Goal: Task Accomplishment & Management: Complete application form

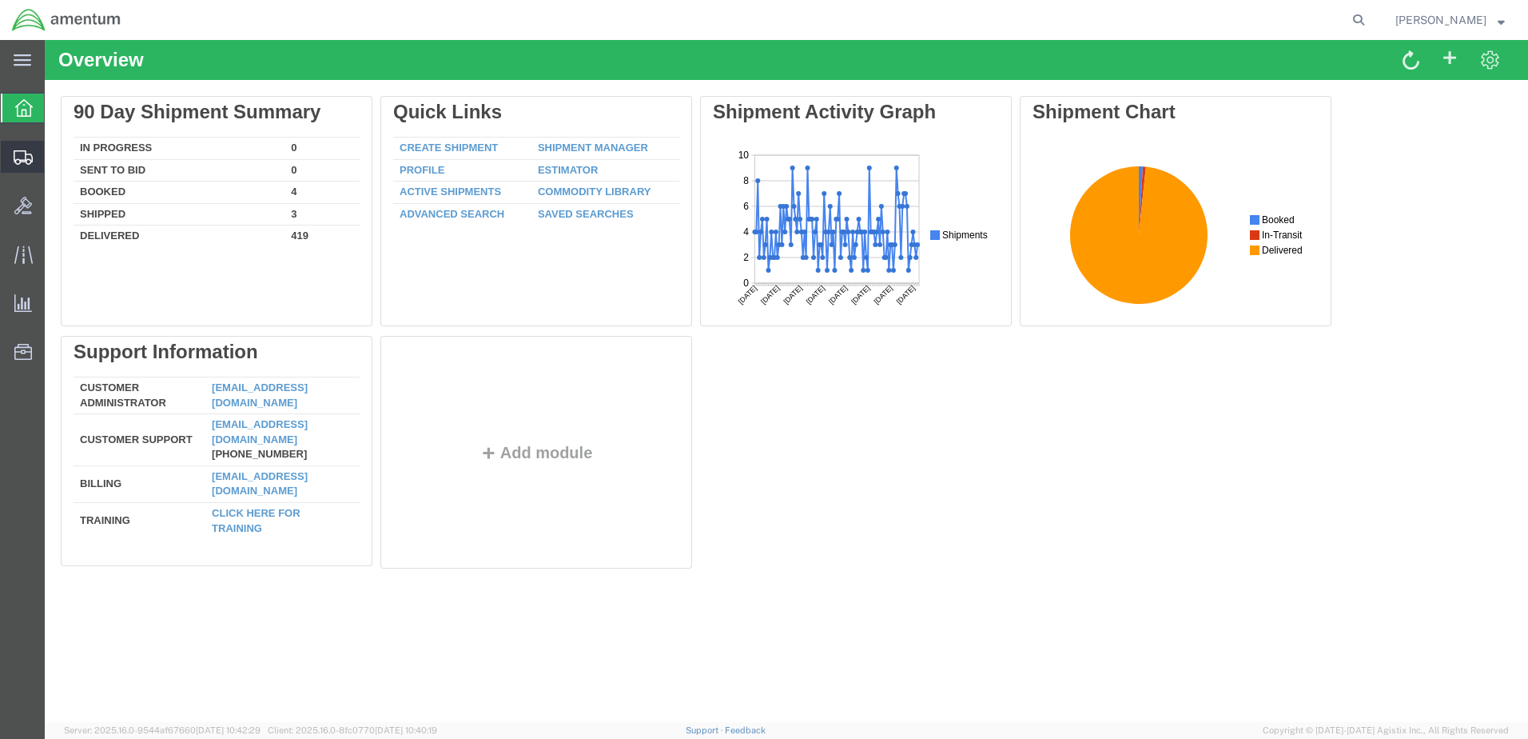
click at [0, 0] on span "Create Shipment" at bounding box center [0, 0] width 0 height 0
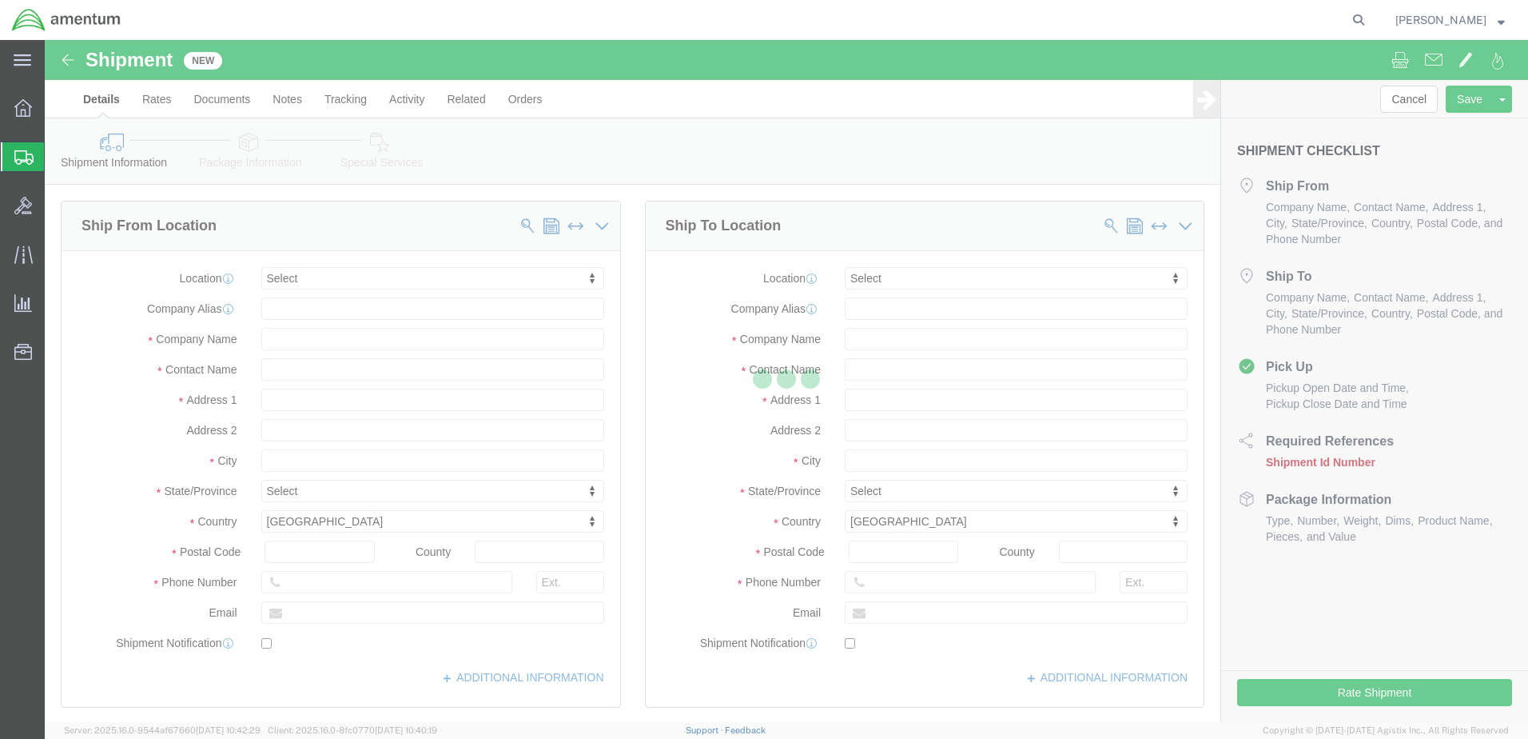
select select
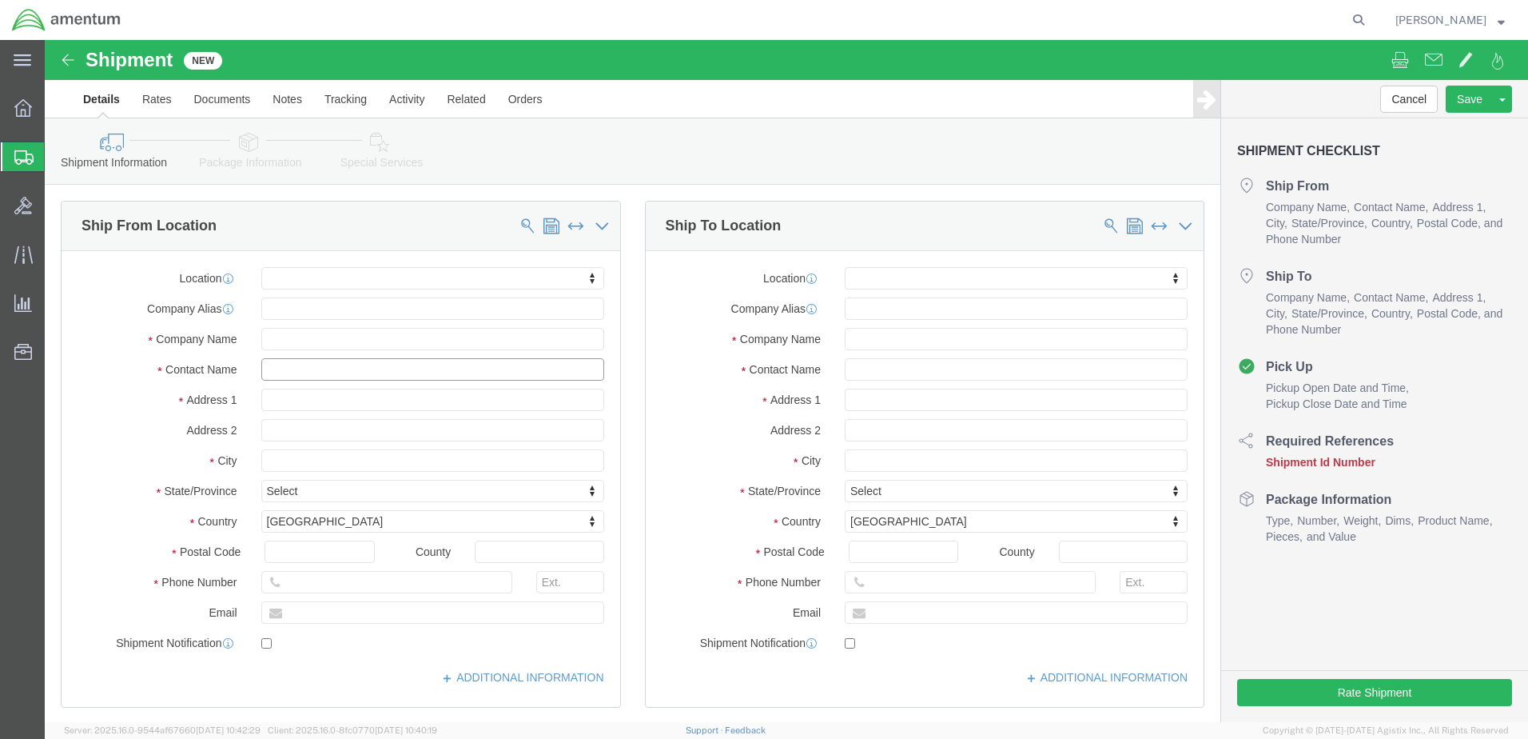
click input "text"
type input "[PERSON_NAME]"
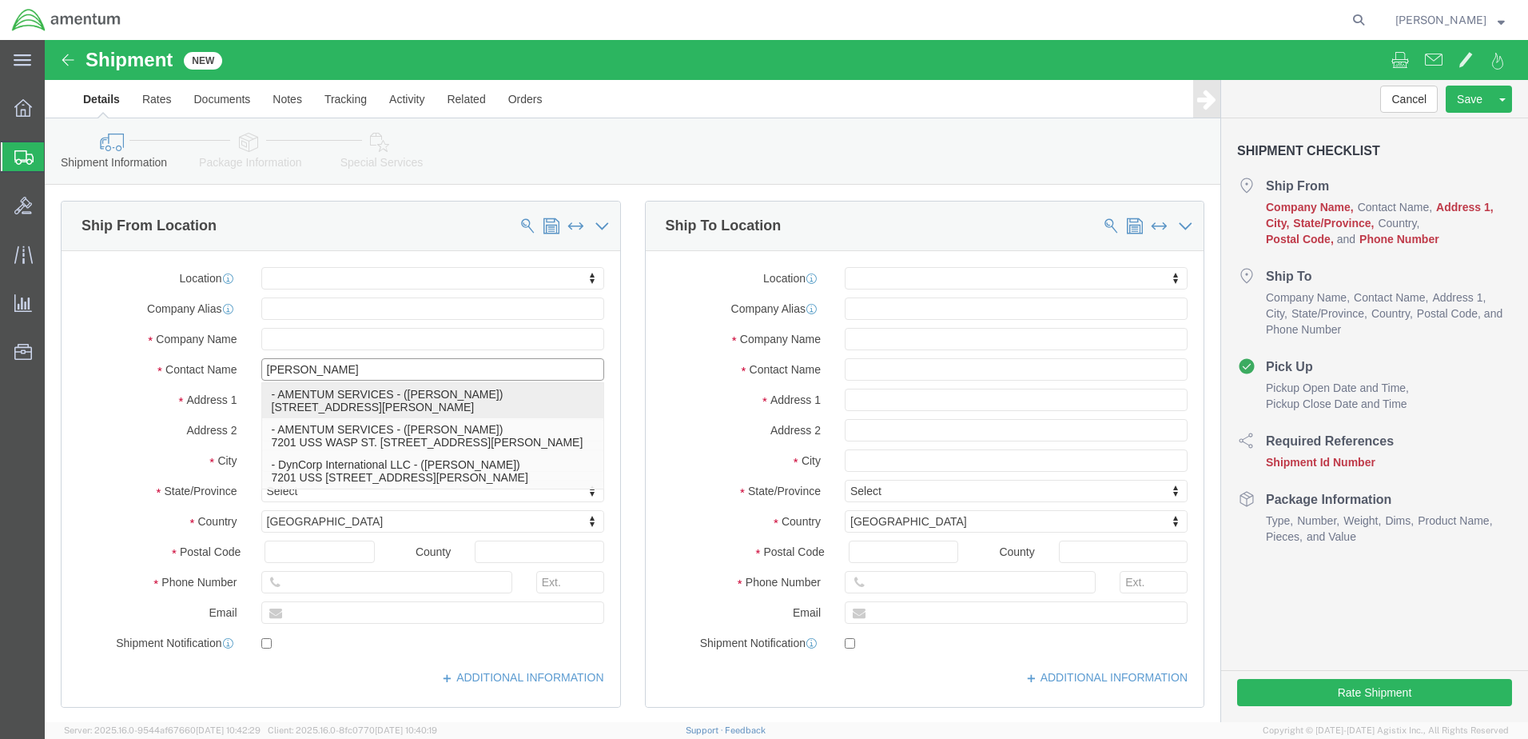
click p "- AMENTUM SERVICES - ([PERSON_NAME]) [STREET_ADDRESS][PERSON_NAME]"
select select
type input "7201 USS WASP ST"
type input "BLDG 2992"
type input "32570"
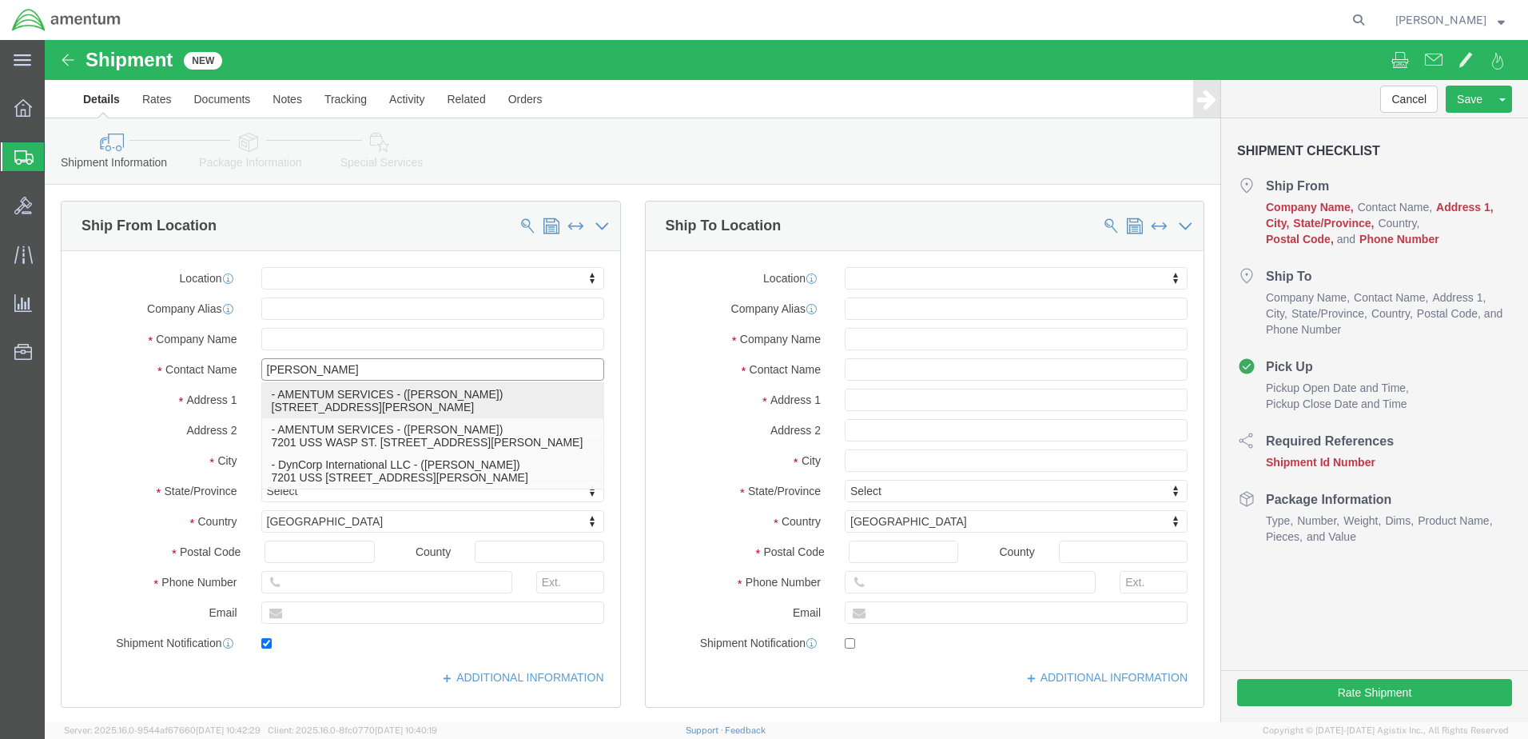
type input "[PHONE_NUMBER]"
type input "[PERSON_NAME][EMAIL_ADDRESS][PERSON_NAME][DOMAIN_NAME]"
checkbox input "true"
type input "AMENTUM SERVICES"
type input "[PERSON_NAME]"
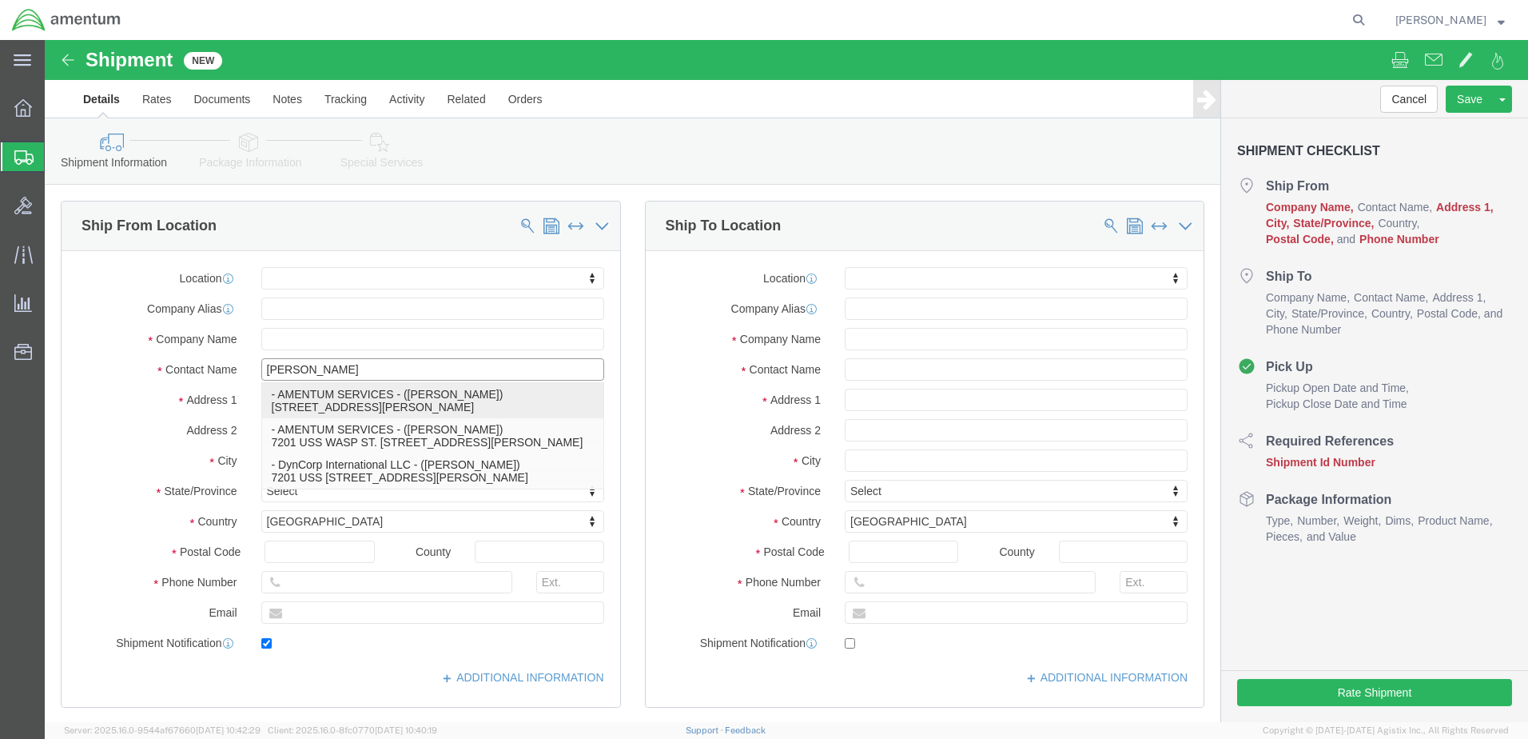
type input "[PERSON_NAME]"
select select "FL"
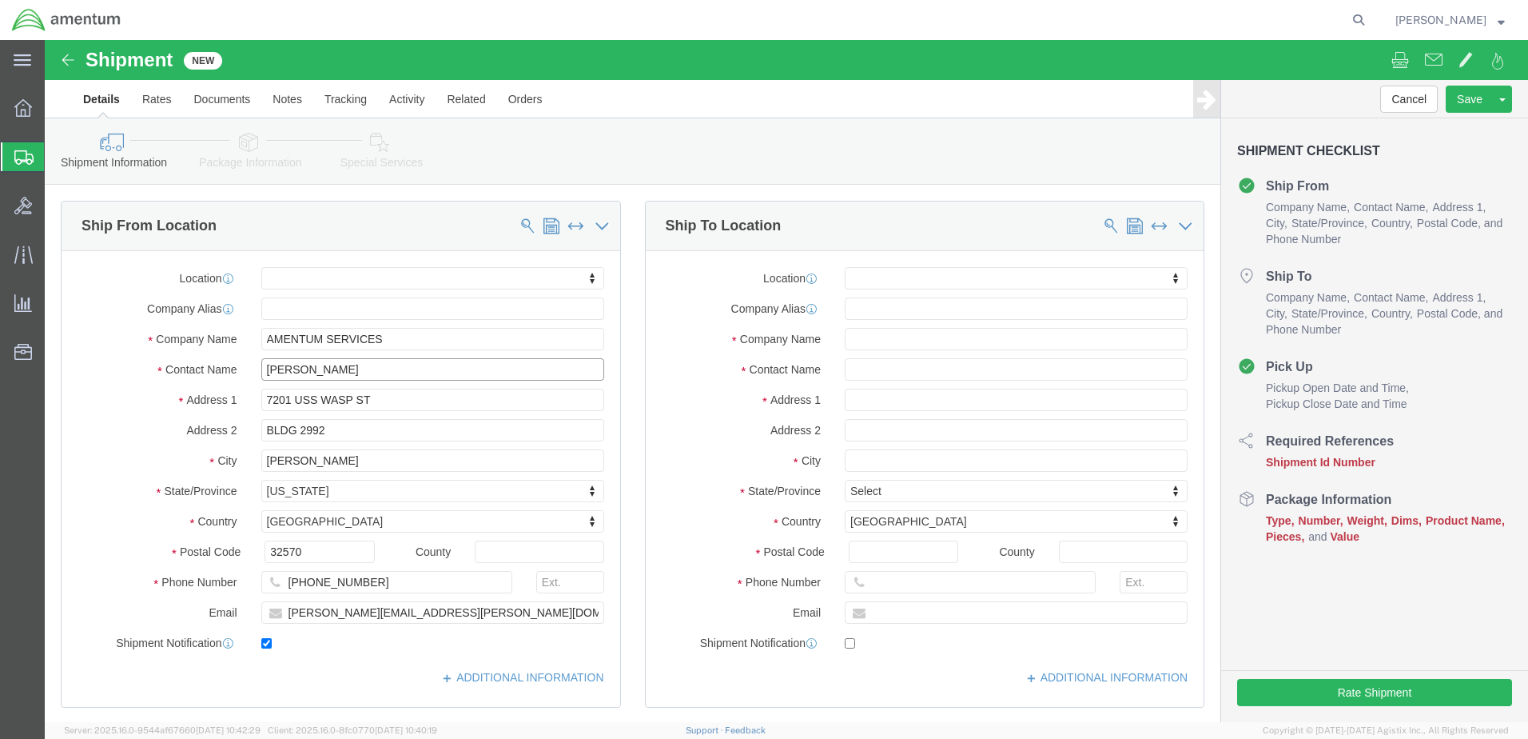
type input "[PERSON_NAME]"
click input "text"
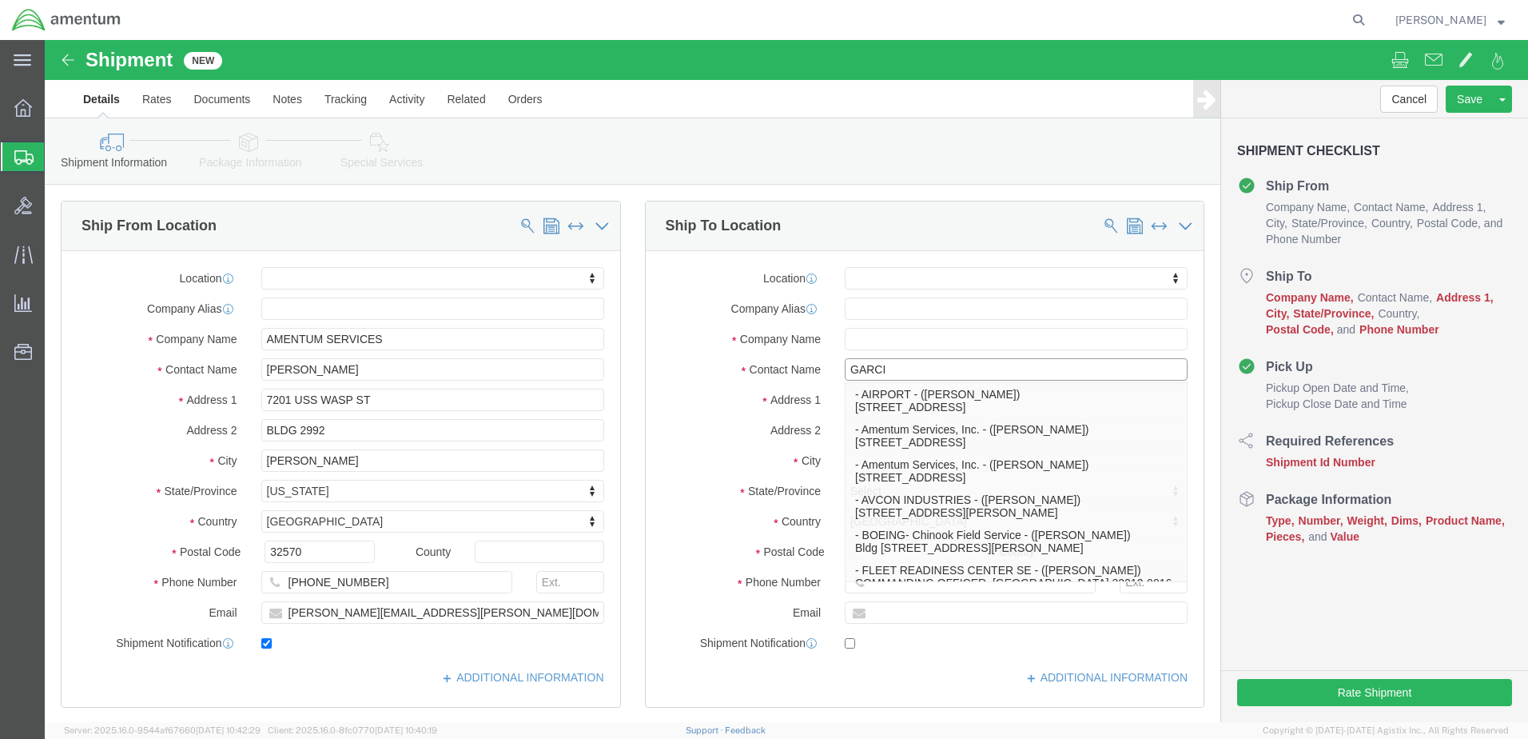
type input "[PERSON_NAME]"
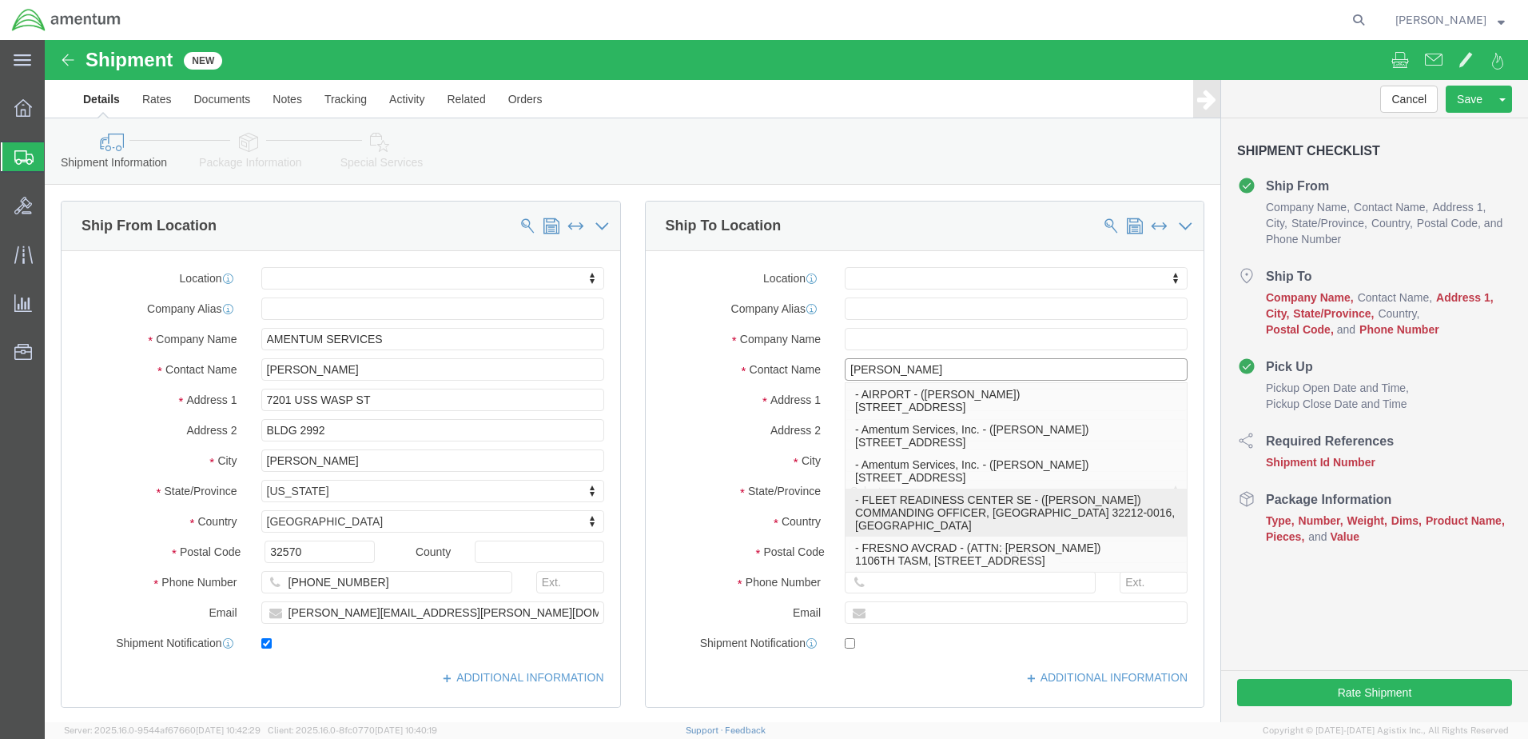
click p "- FLEET READINESS CENTER SE - ([PERSON_NAME]) COMMANDING OFFICER, [GEOGRAPHIC_D…"
select select
type input "COMMANDING OFFICER"
type input "BOX 16"
type input "32212-0016"
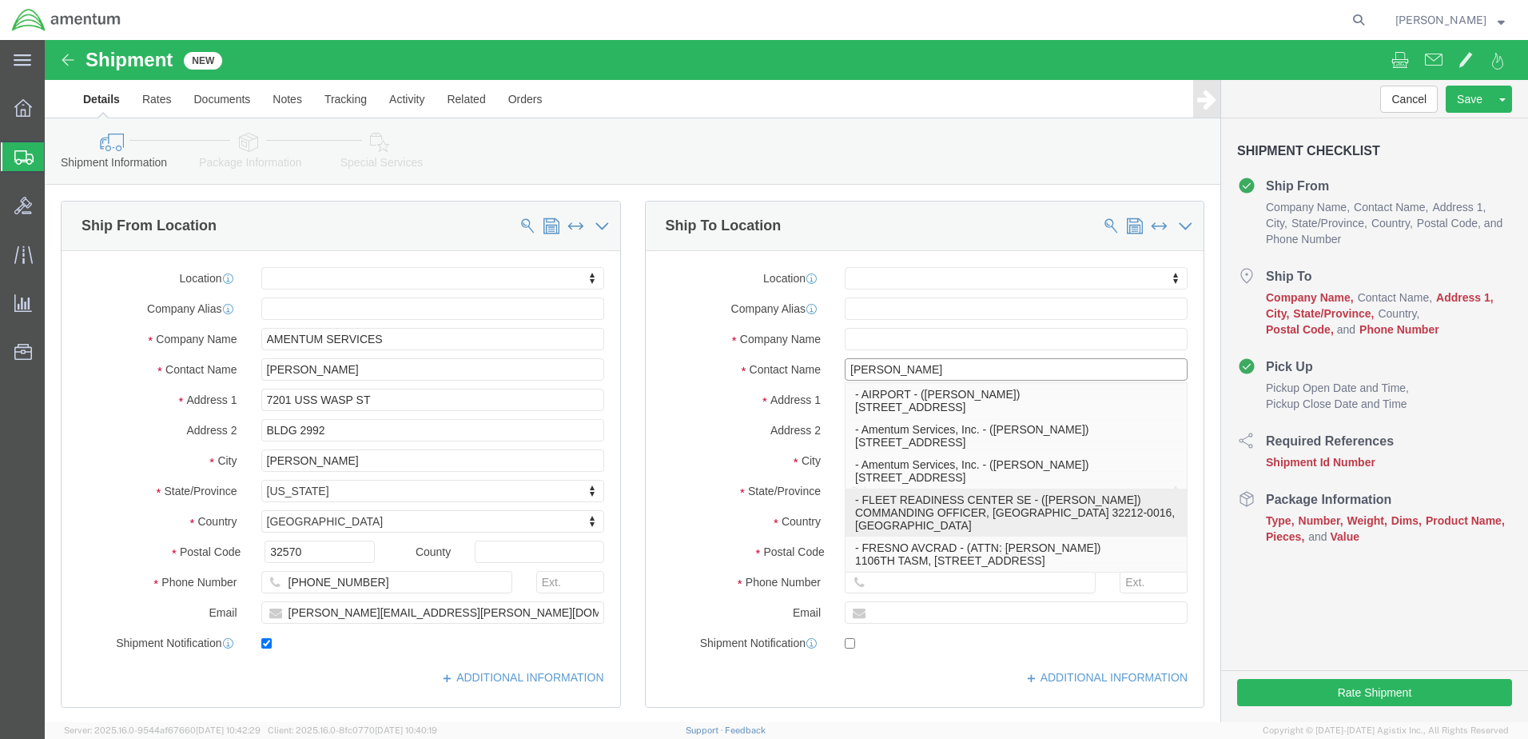
type input "[PHONE_NUMBER]"
type input "FLEET READINESS CENTER SE"
type input "[PERSON_NAME]"
type input "[GEOGRAPHIC_DATA]"
select select "FL"
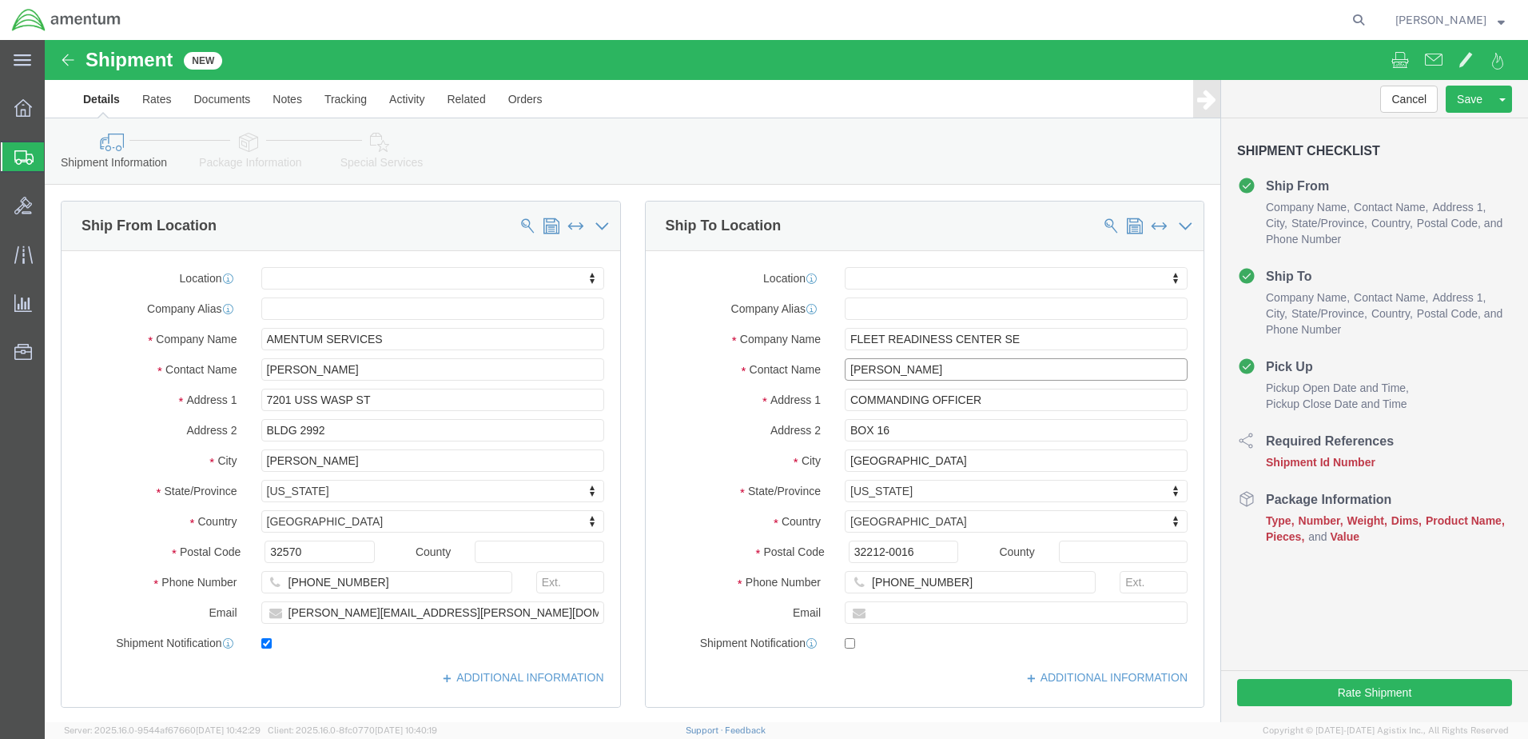
scroll to position [480, 0]
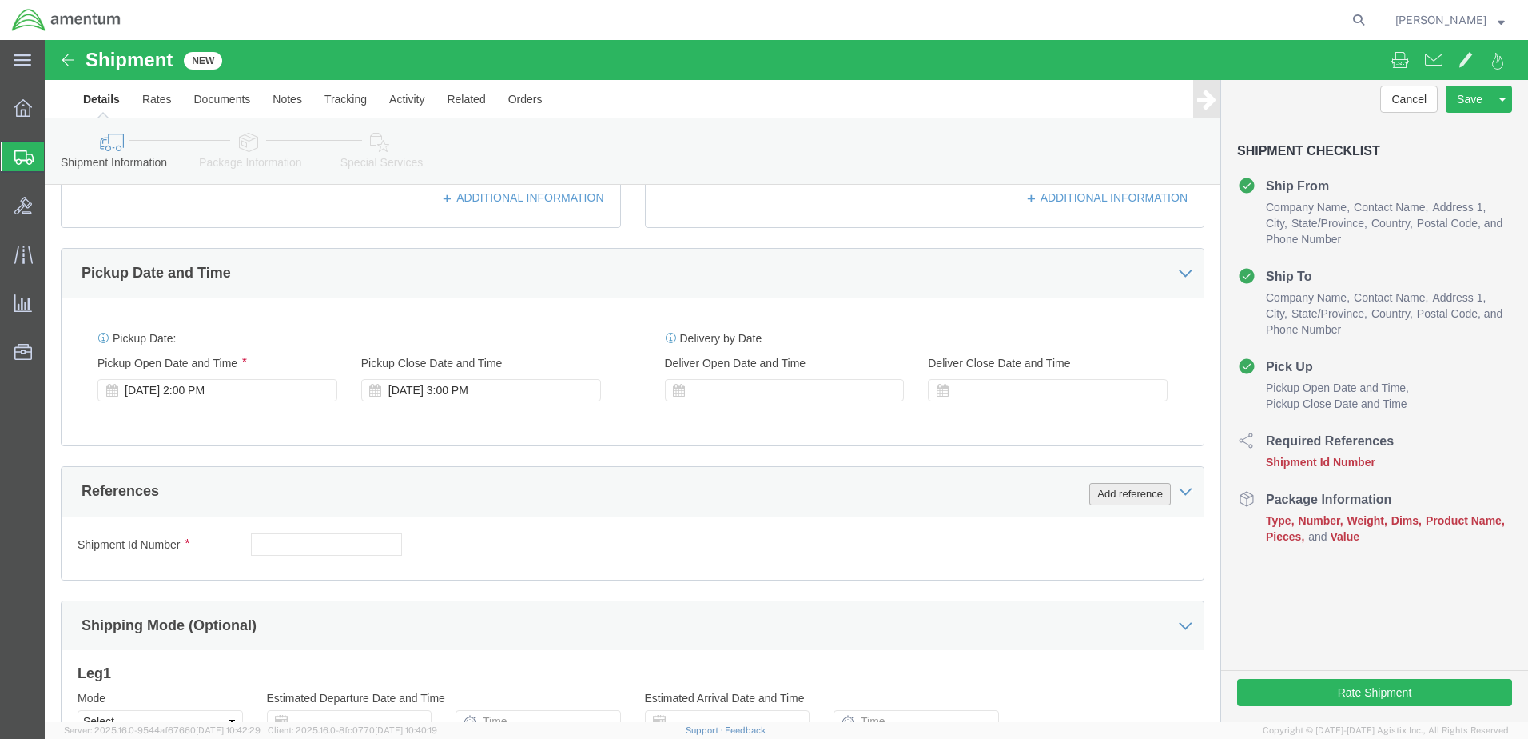
type input "[PERSON_NAME]"
click button "Add reference"
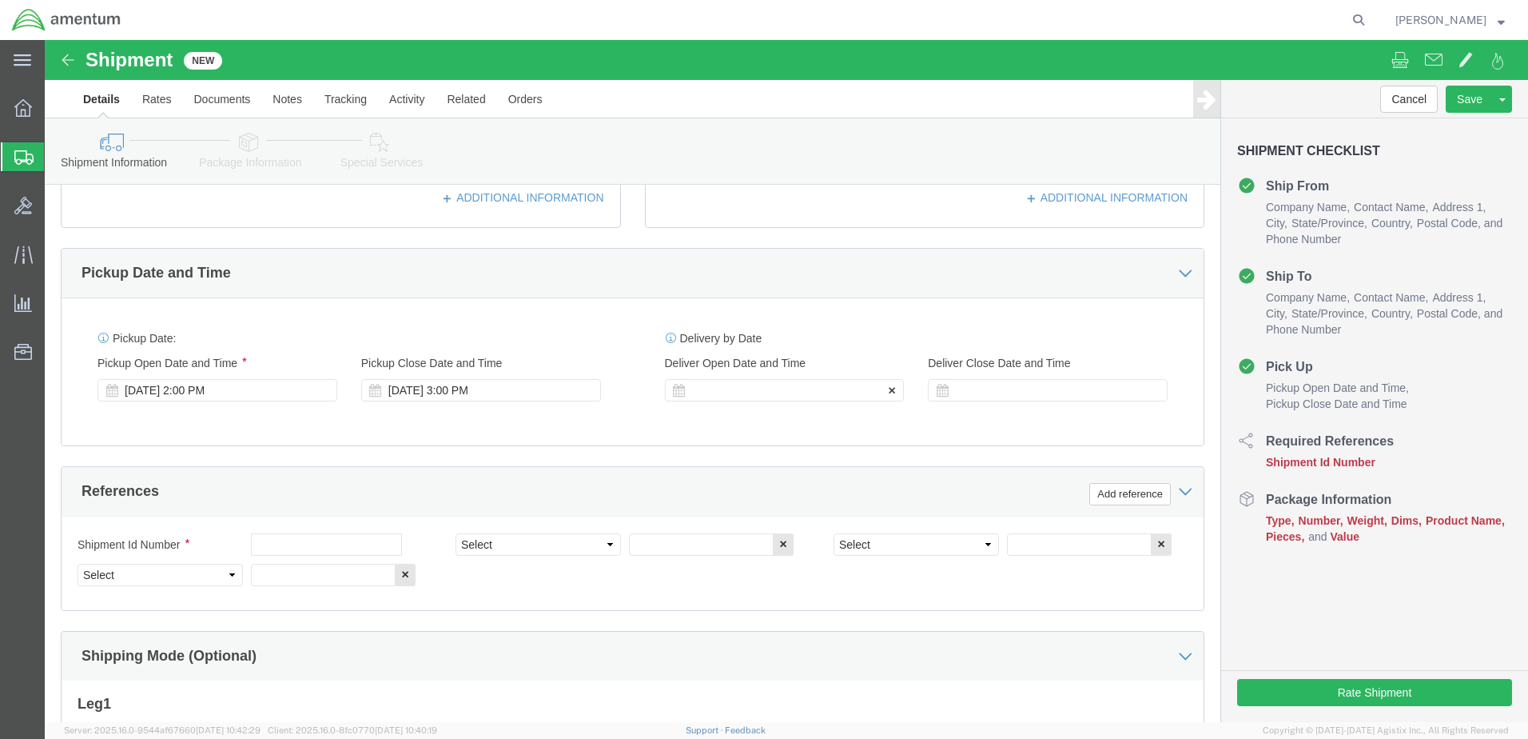
click div
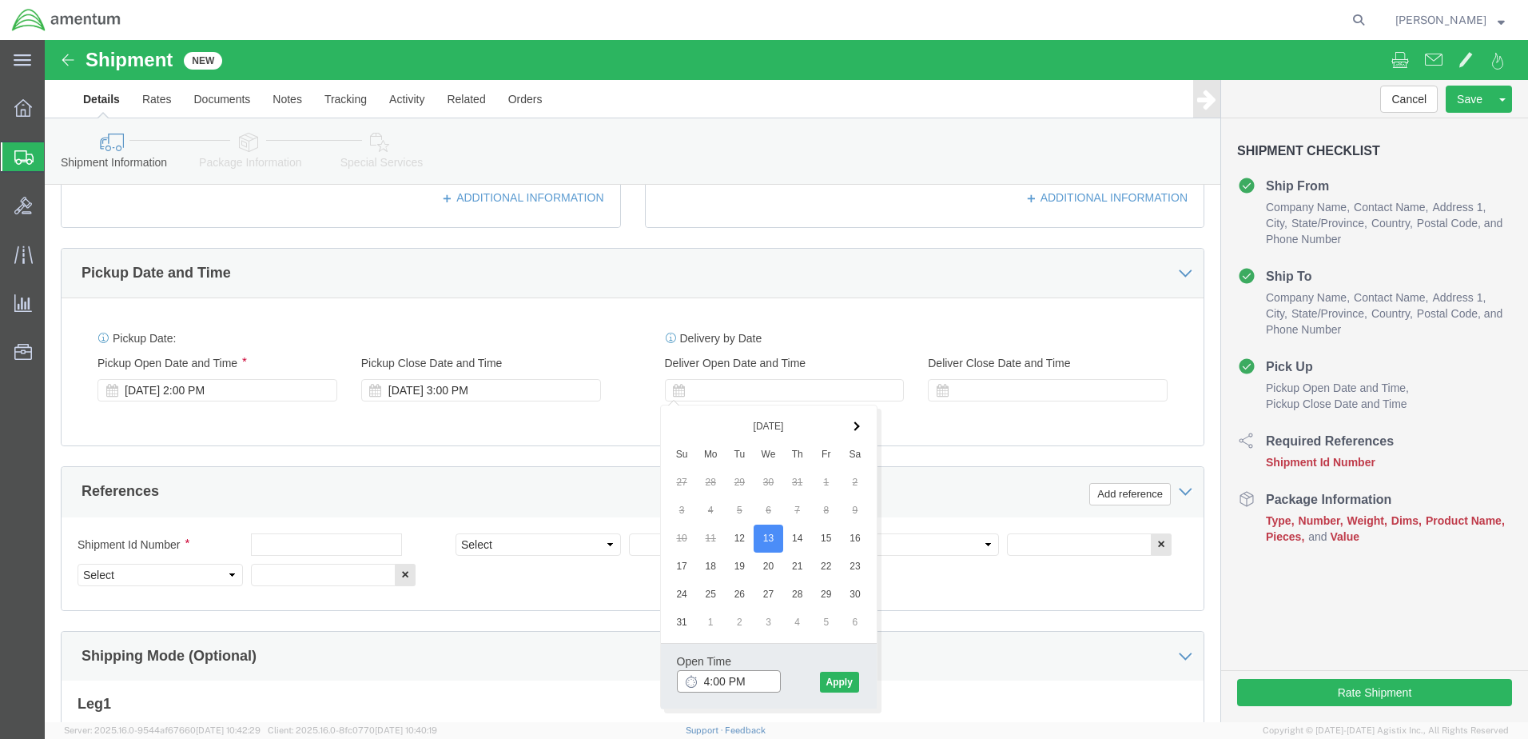
click input "4:00 PM"
type input "7:00 AM"
click button "Apply"
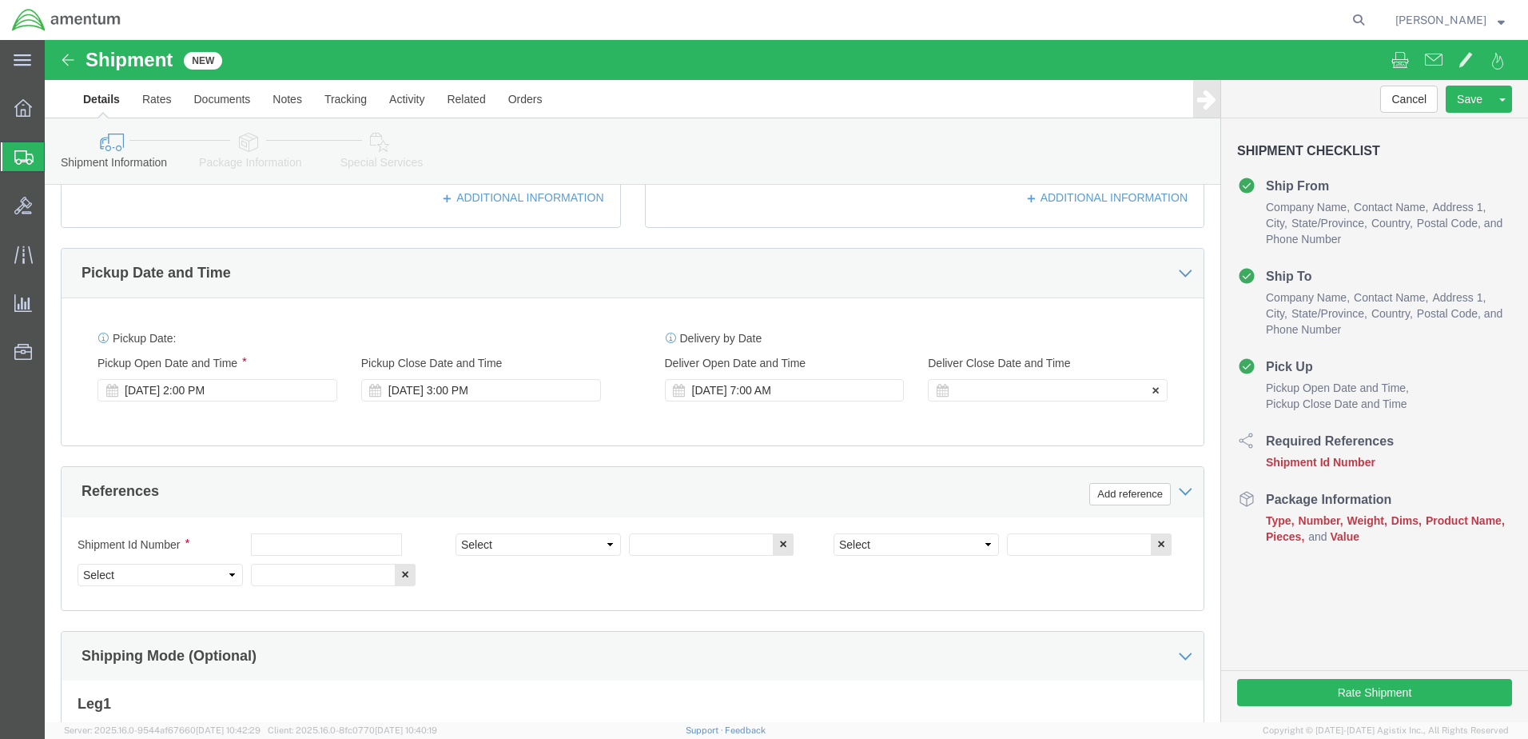
click div
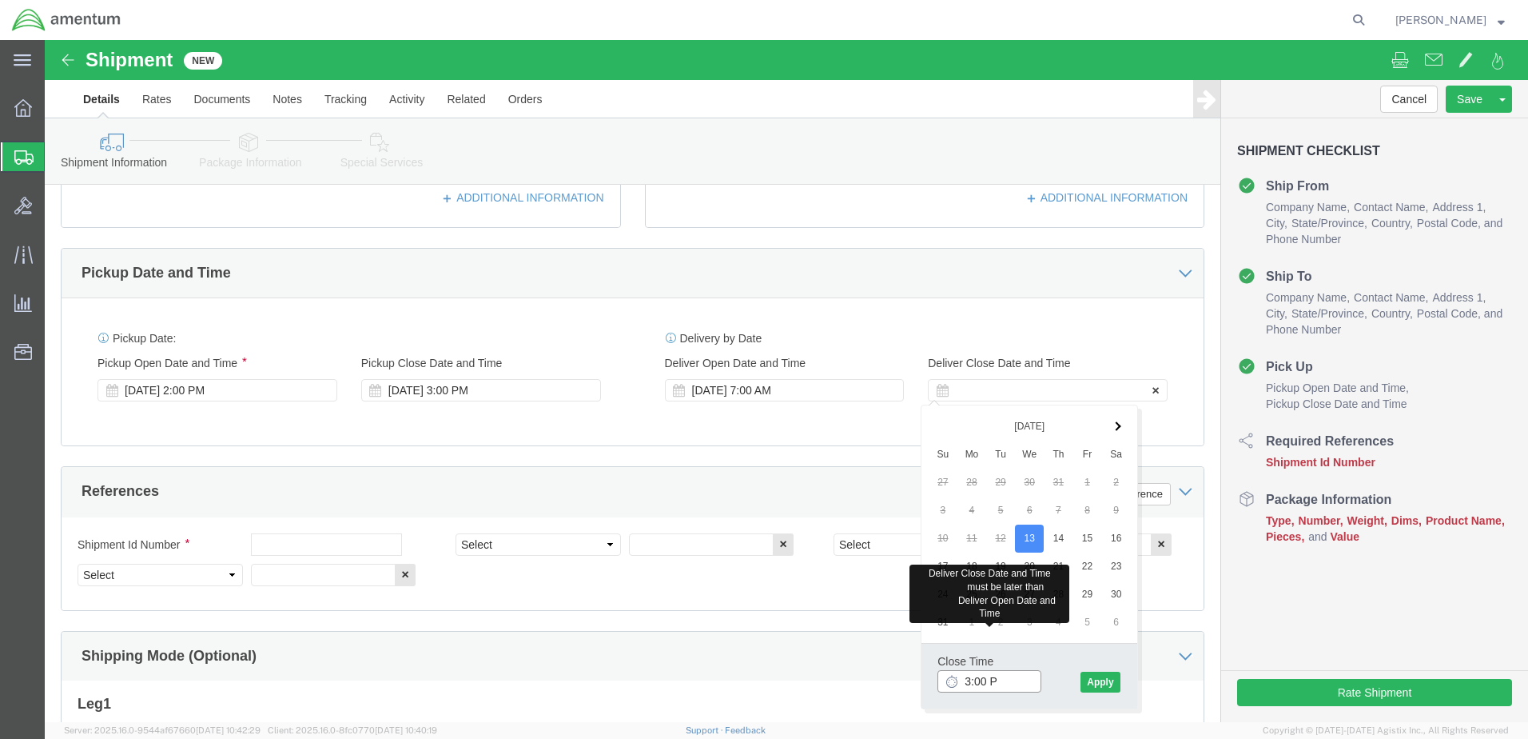
type input "3:00 PM"
click button "Apply"
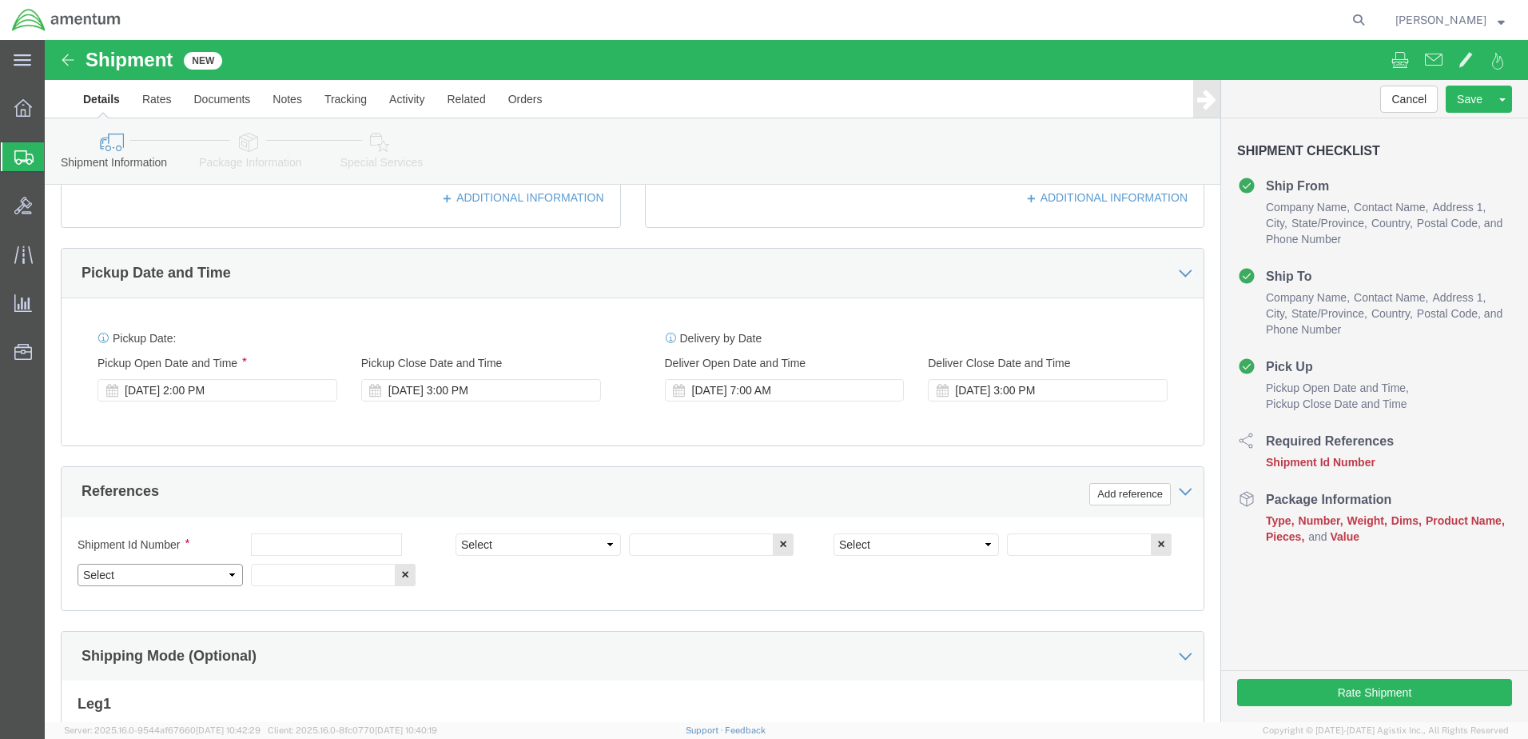
click select "Select Account Type Activity ID Airline Appointment Number ASN Batch Request # …"
select select "DEPT"
click select "Select Account Type Activity ID Airline Appointment Number ASN Batch Request # …"
select select "PROJNUM"
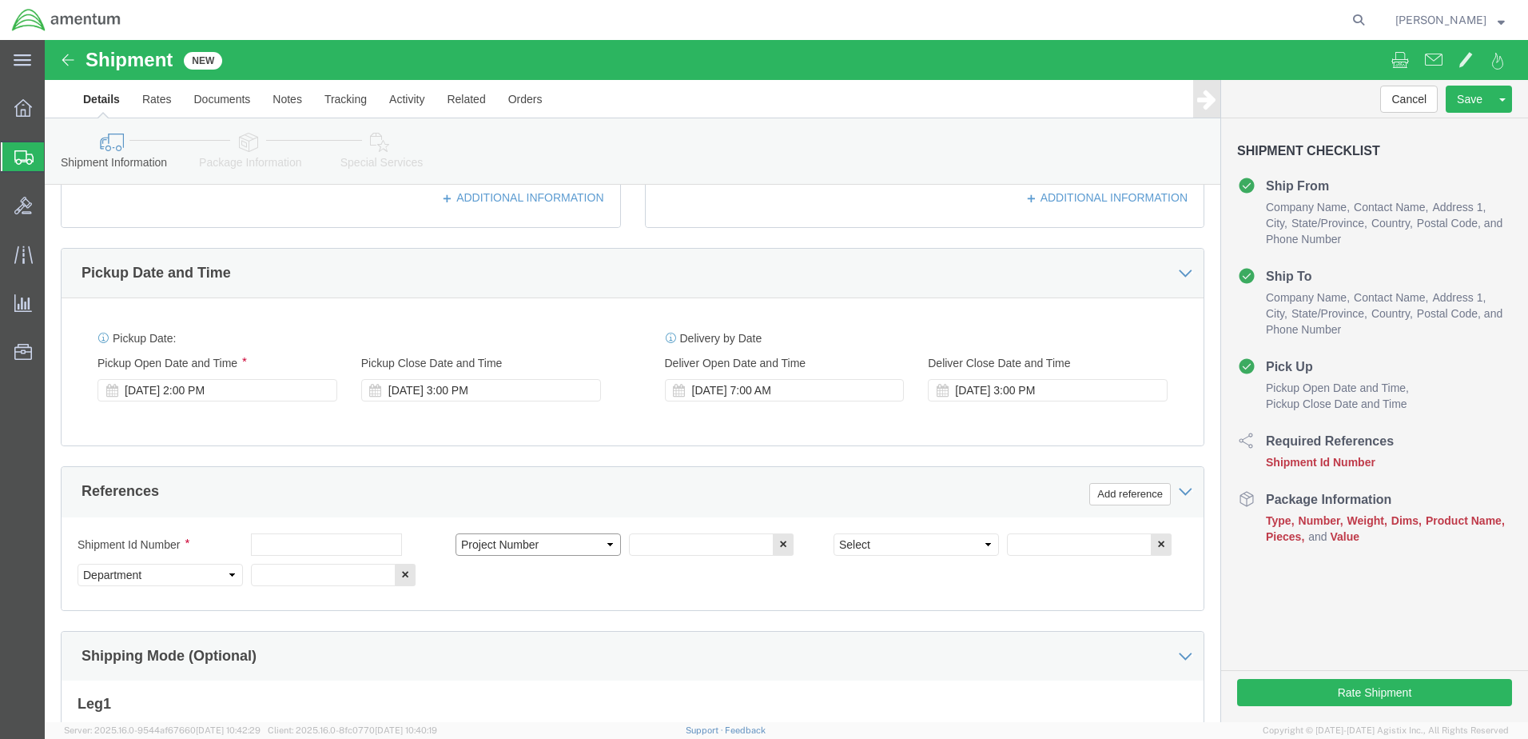
click select "Select Account Type Activity ID Airline Appointment Number ASN Batch Request # …"
select select "PCKSLIP"
click select "Select Account Type Activity ID Airline Appointment Number ASN Batch Request # …"
click input "text"
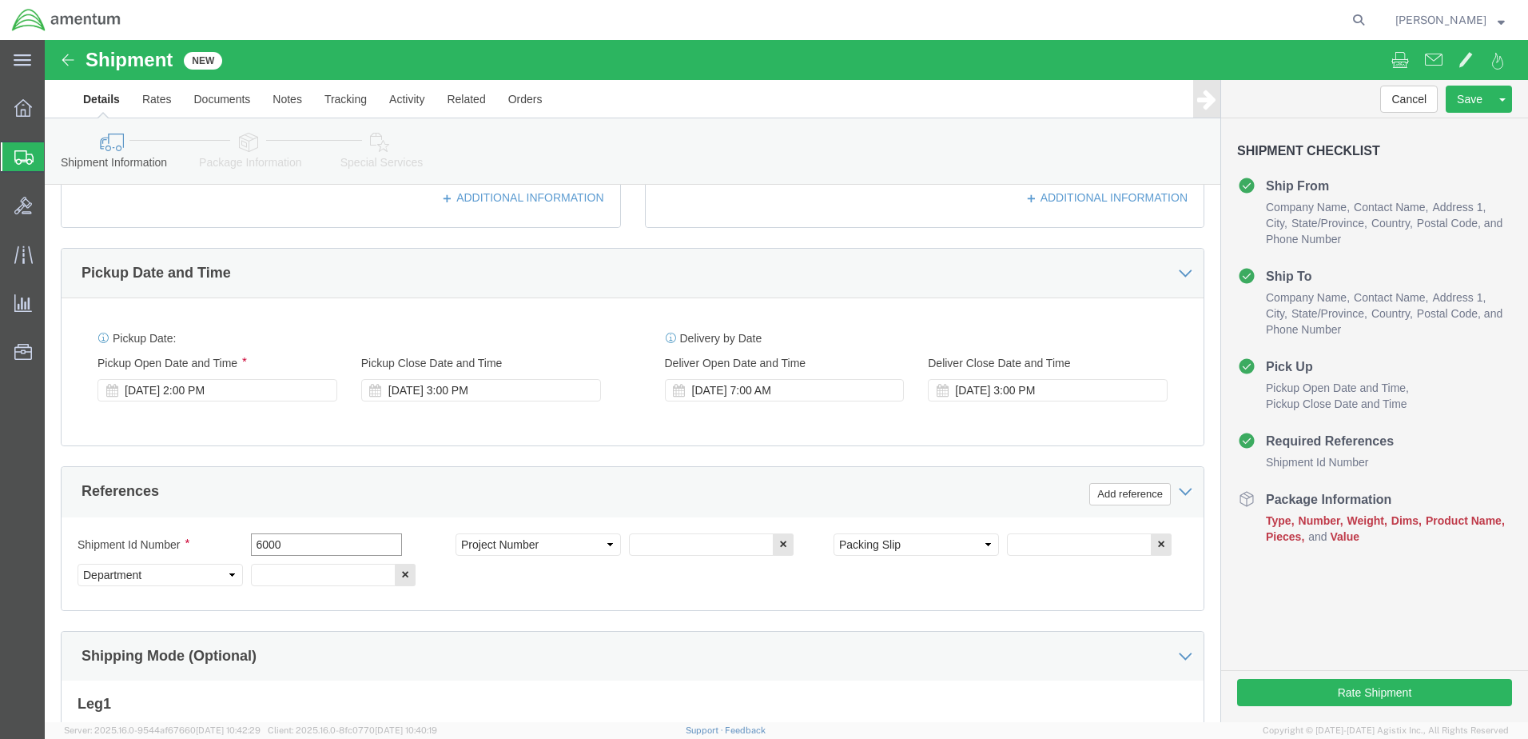
type input "6000"
click input "text"
type input "T44"
click input "text"
type input "157272"
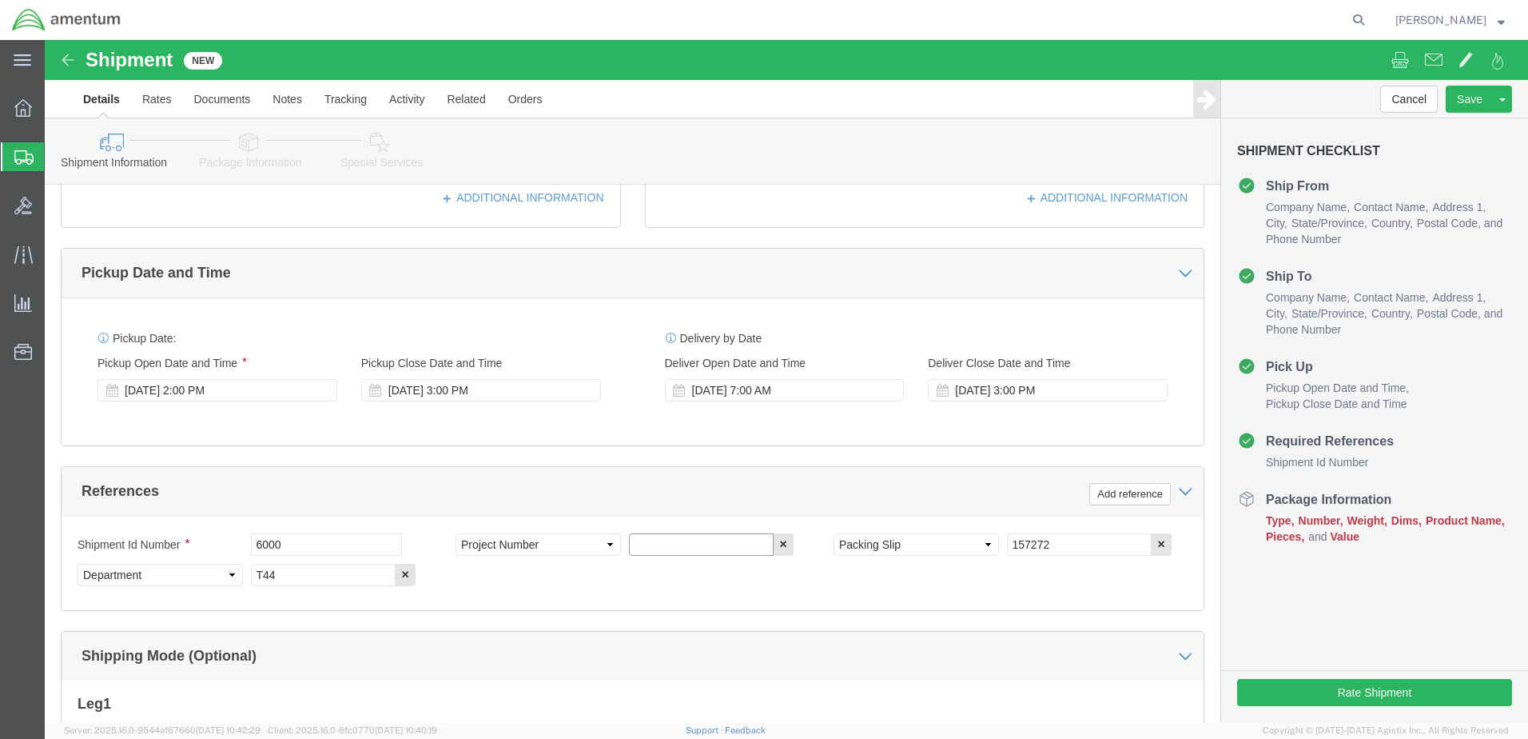
click input "text"
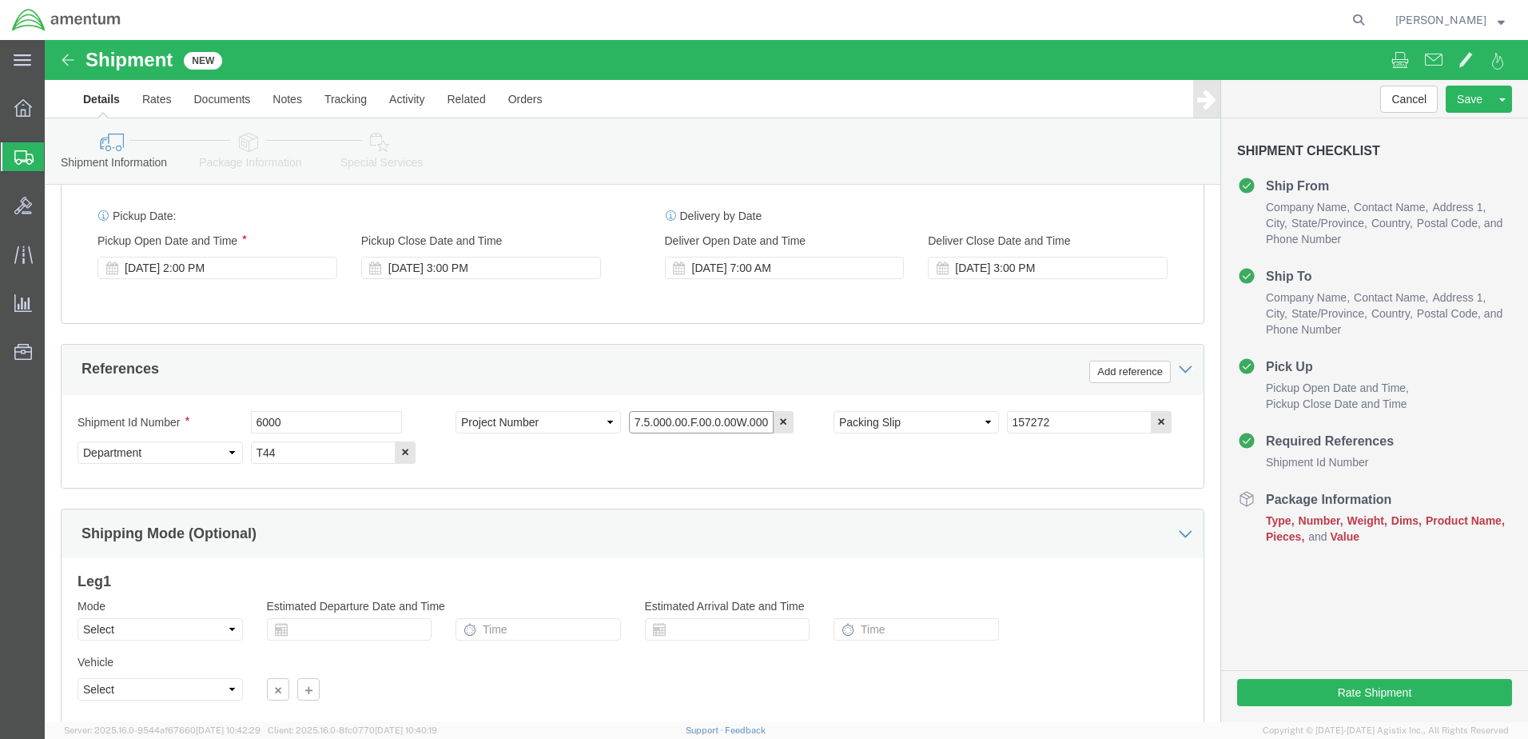
scroll to position [721, 0]
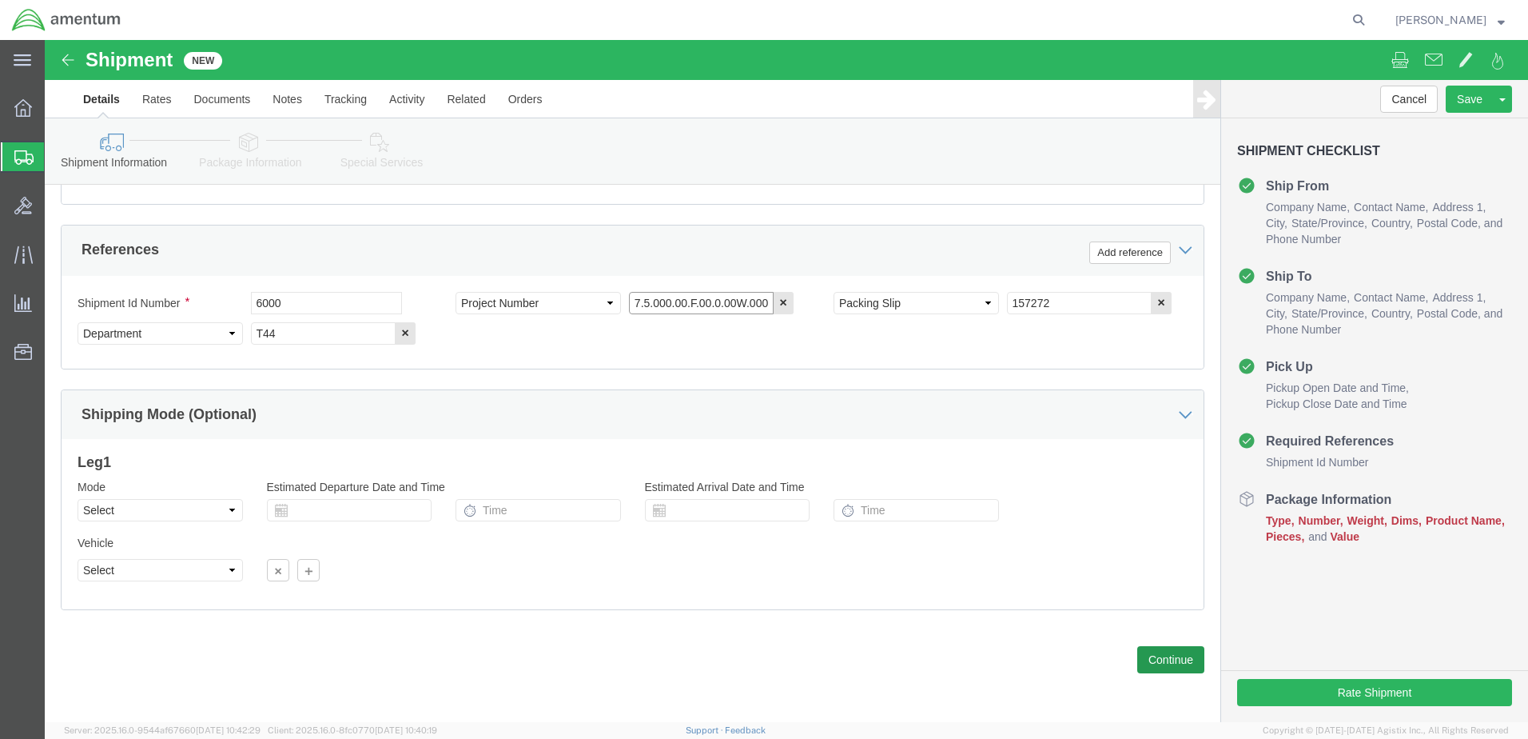
type input "6097.5.000.00.F.00.0.00W.000"
click button "Continue"
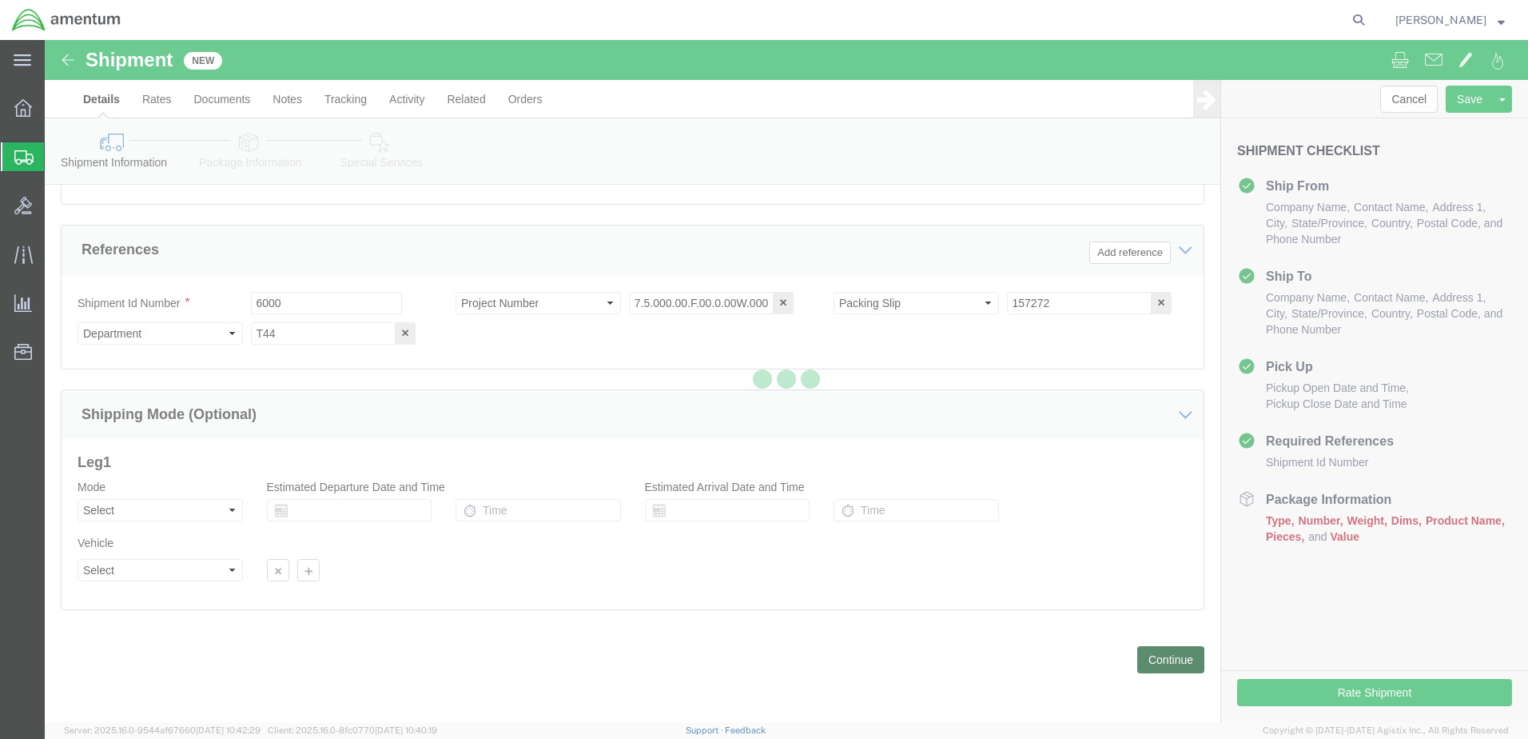
scroll to position [0, 0]
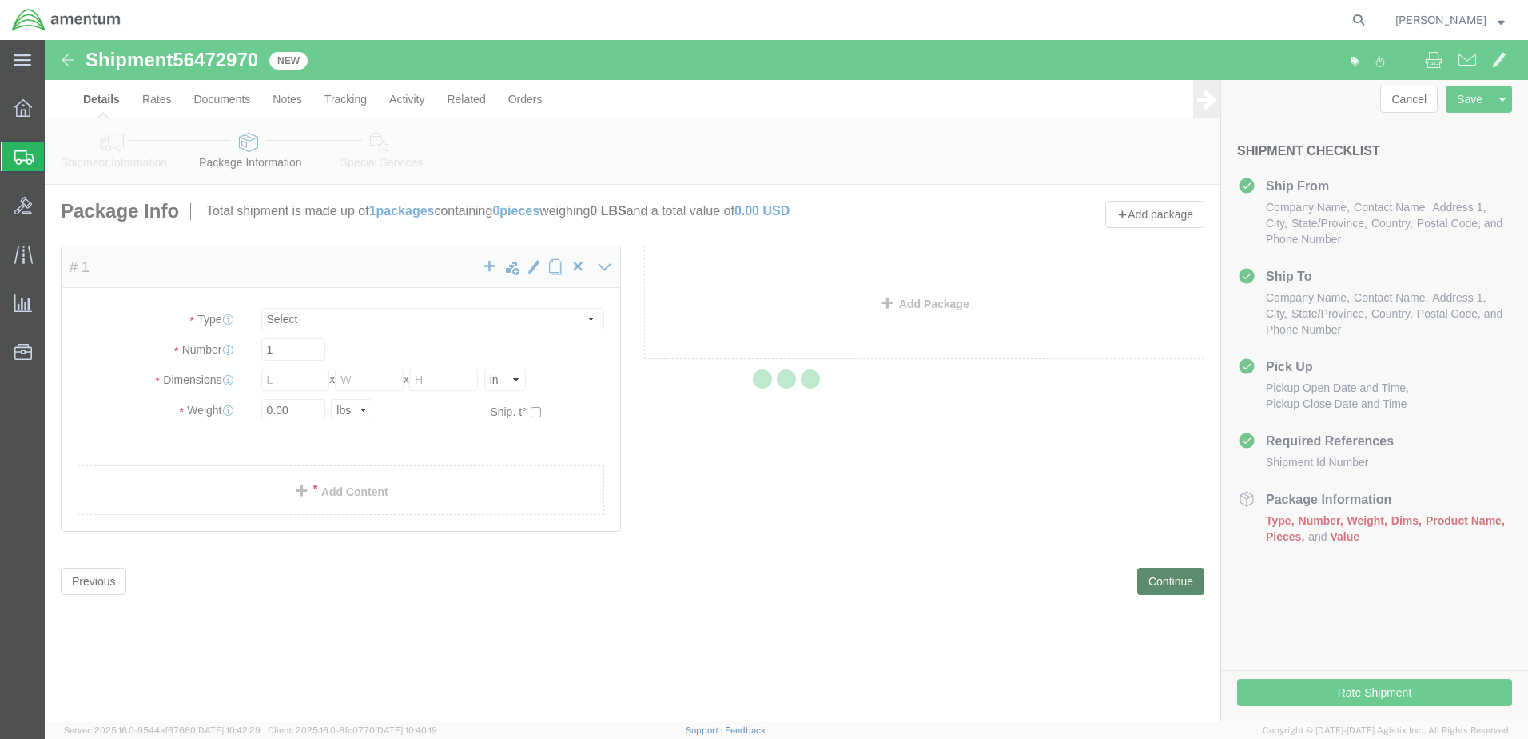
select select "CBOX"
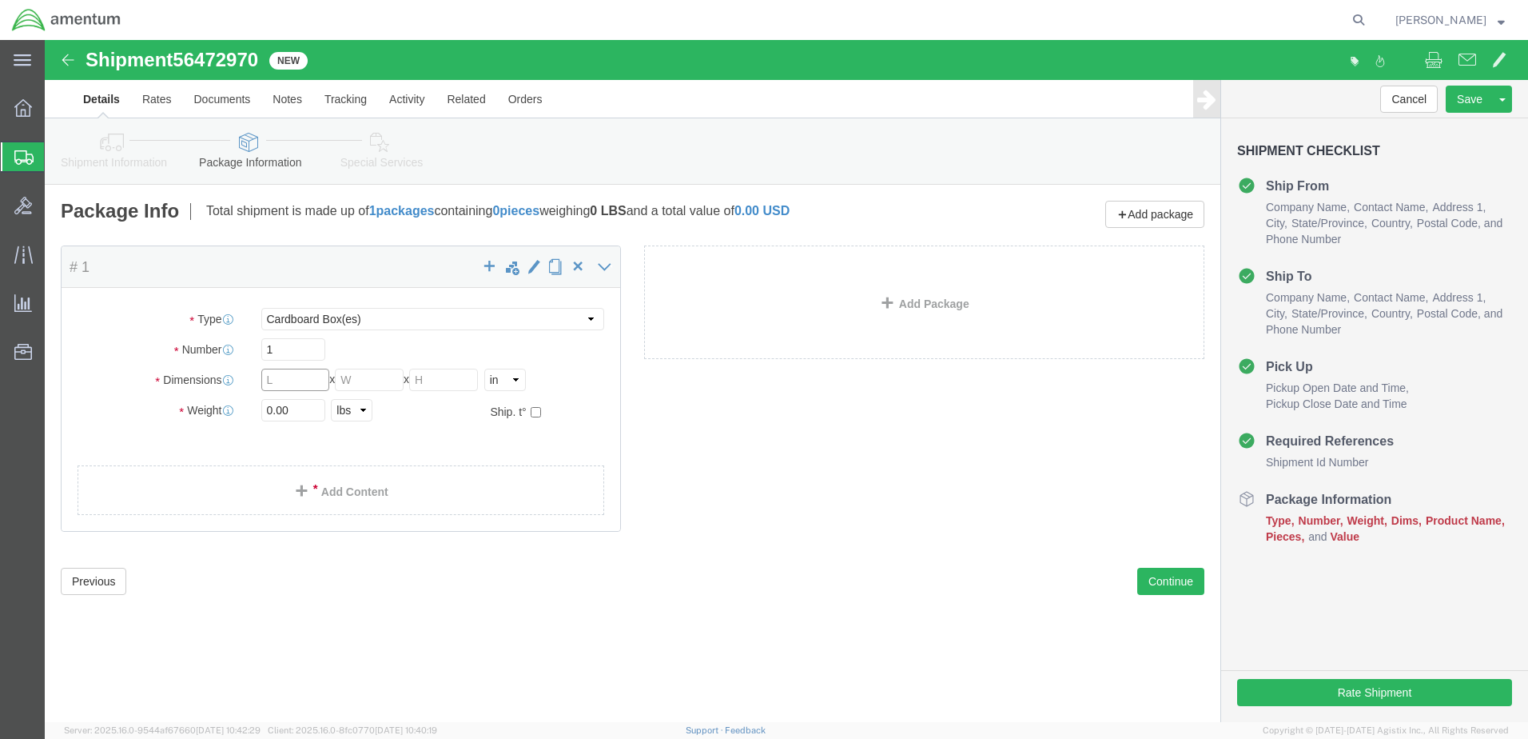
click input "text"
type input "17"
type input "13"
type input "10"
click input "0.00"
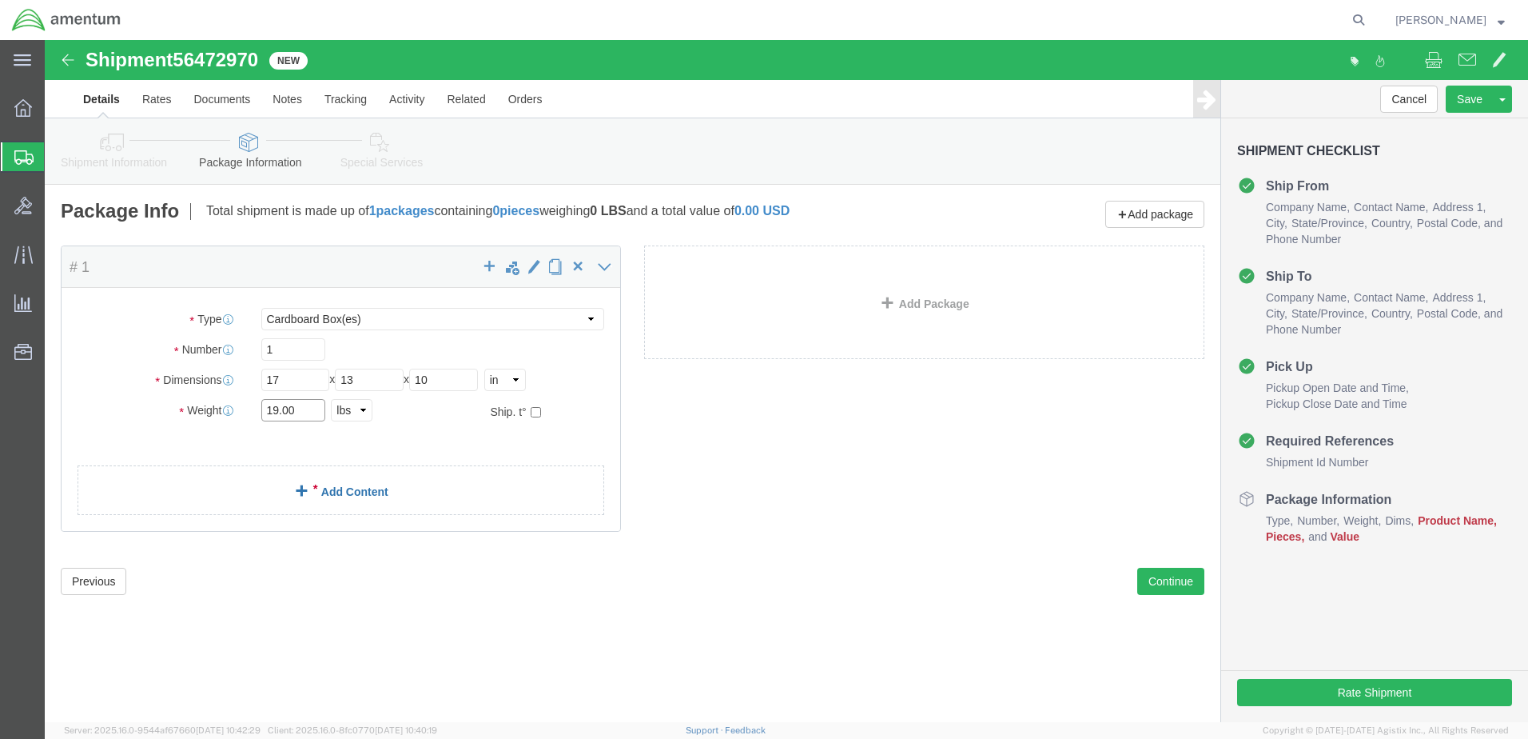
type input "19.00"
click div "Package Content # 1 x Package Type Select BCK Boxes Bale(s) Basket(s) Bolt(s) B…"
click link "Add Content"
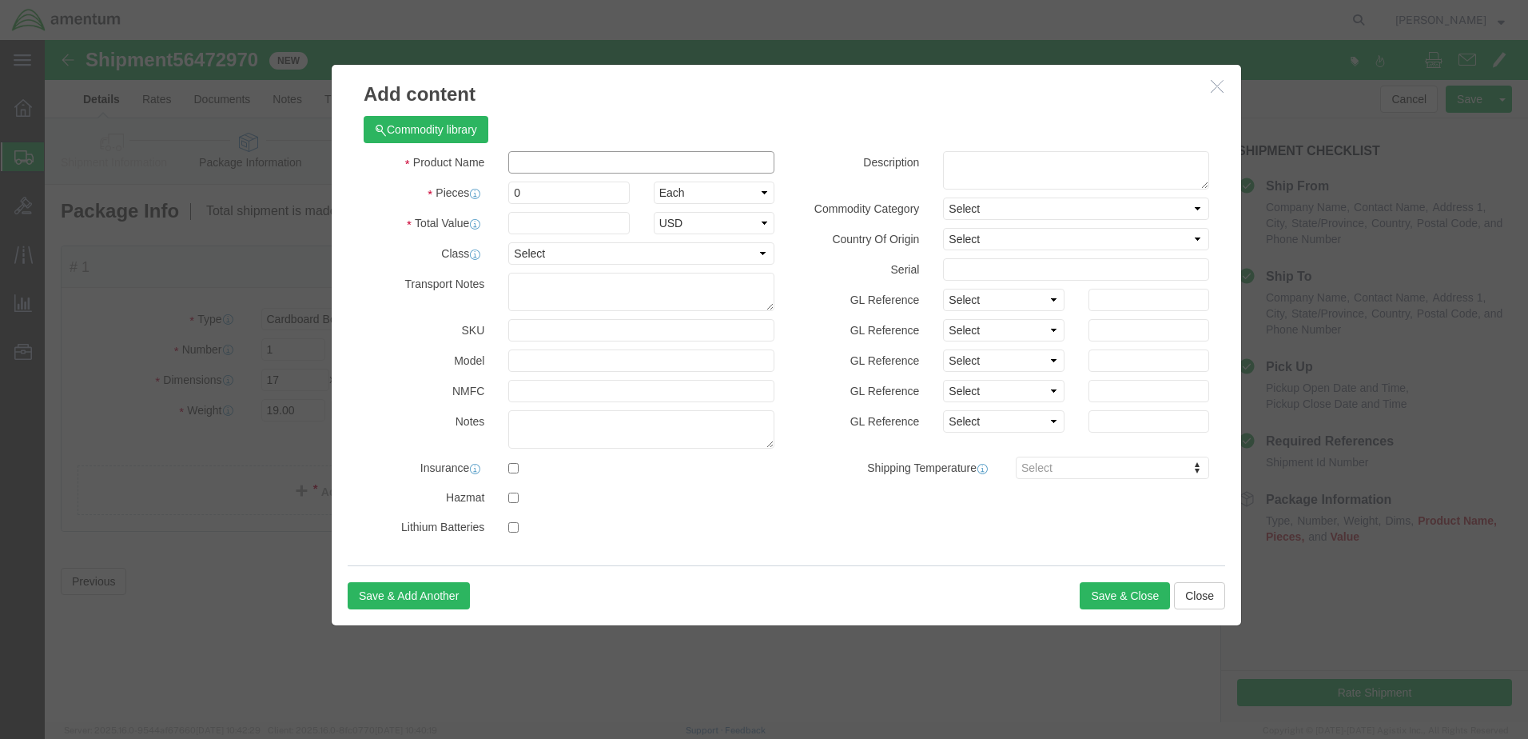
click input "text"
type input "A/C 166010 LOG BOOKS"
drag, startPoint x: 505, startPoint y: 145, endPoint x: 433, endPoint y: 157, distance: 72.9
click div "Pieces Number of pieces inside all the packages 0 Select Bag Barrels 100Board F…"
type input "12"
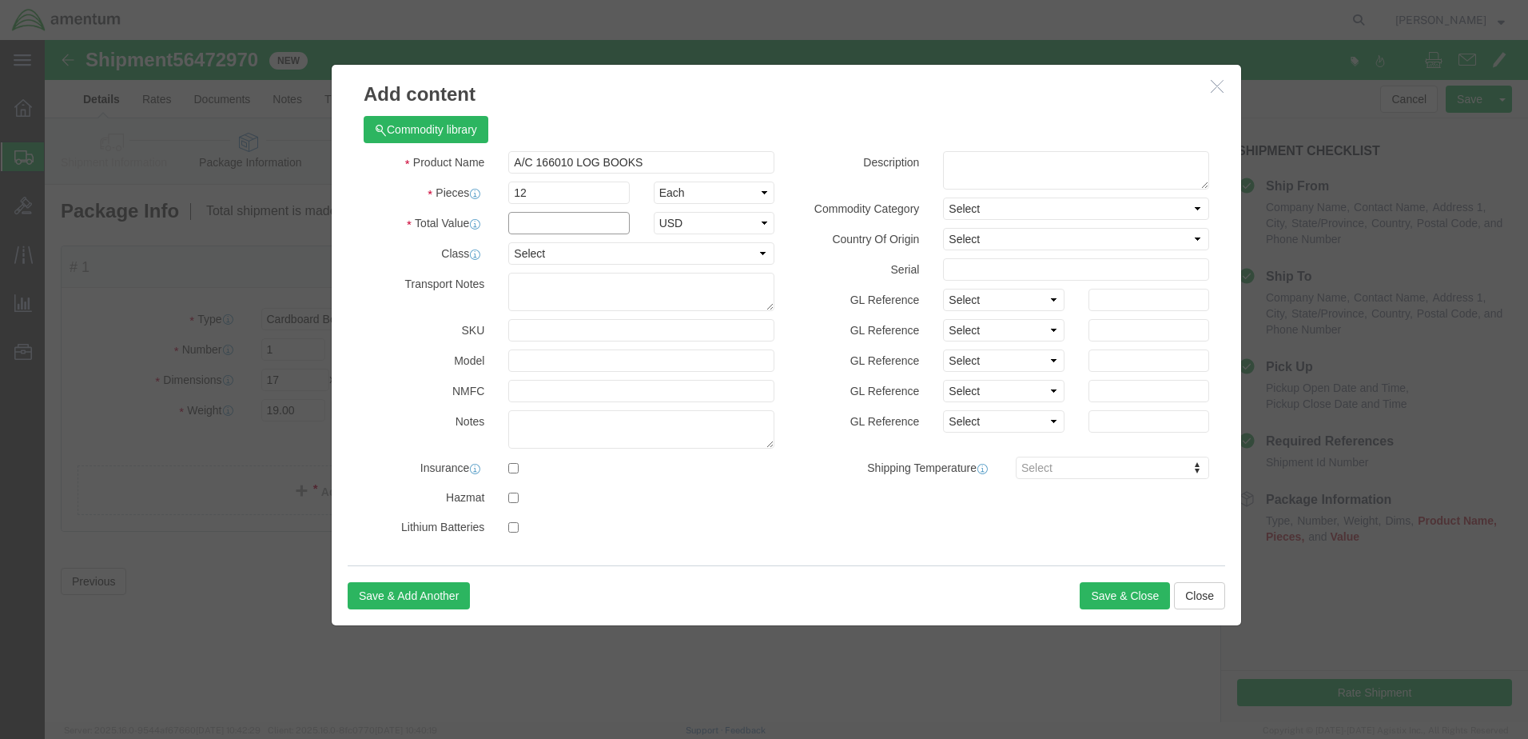
click input "text"
type input "5000"
click button "Save & Close"
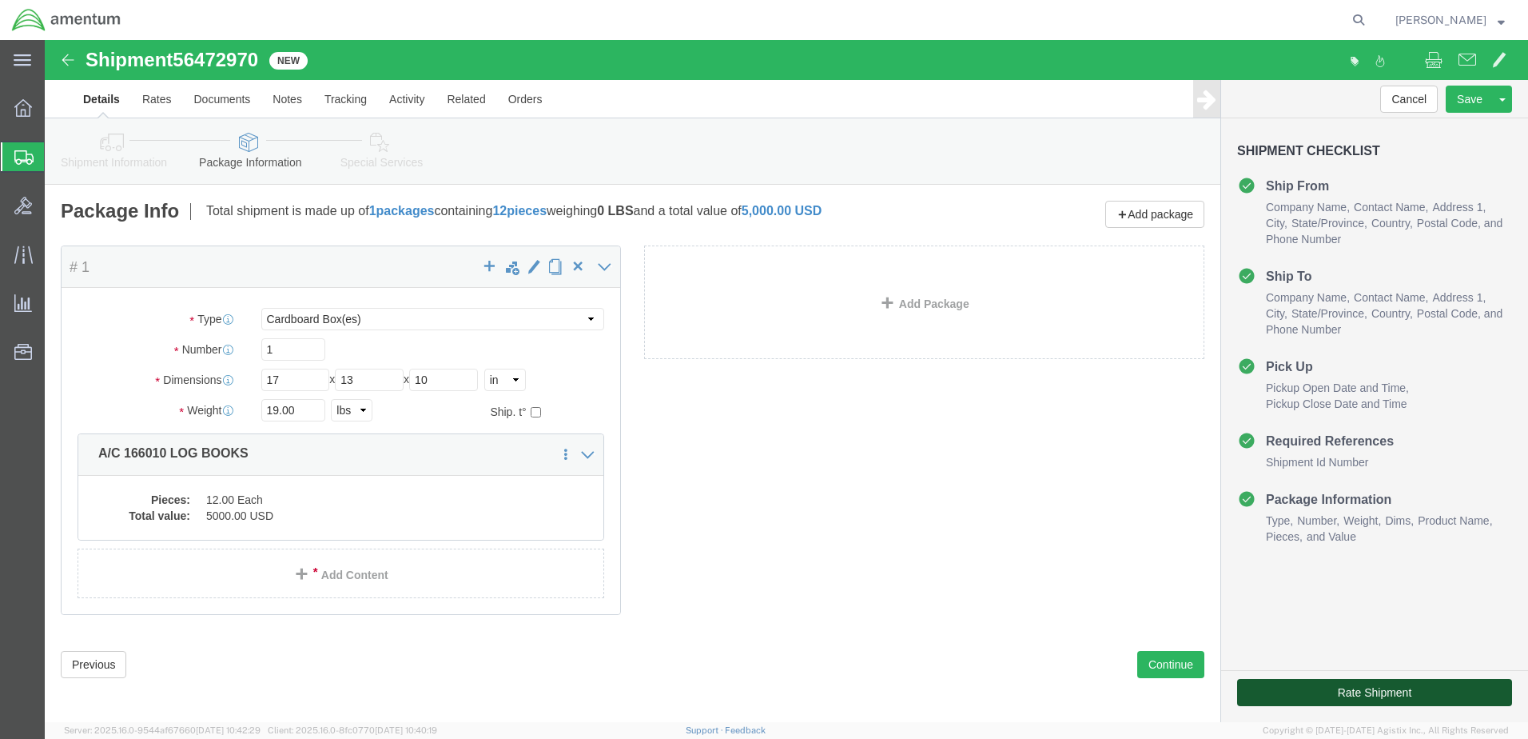
click button "Rate Shipment"
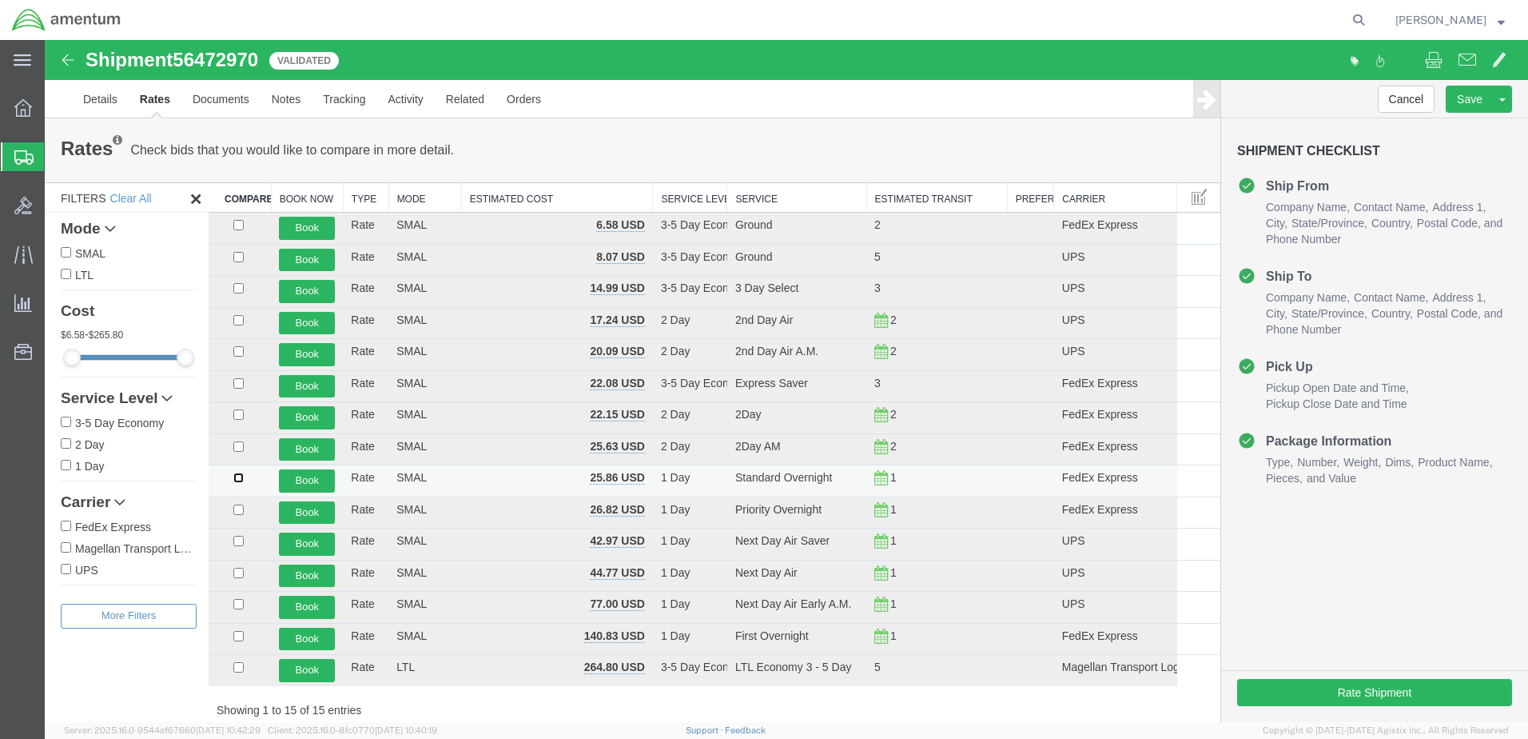
drag, startPoint x: 238, startPoint y: 476, endPoint x: 277, endPoint y: 478, distance: 38.4
click at [238, 476] on input "checkbox" at bounding box center [238, 477] width 10 height 10
checkbox input "true"
click at [307, 478] on button "Book" at bounding box center [307, 480] width 56 height 23
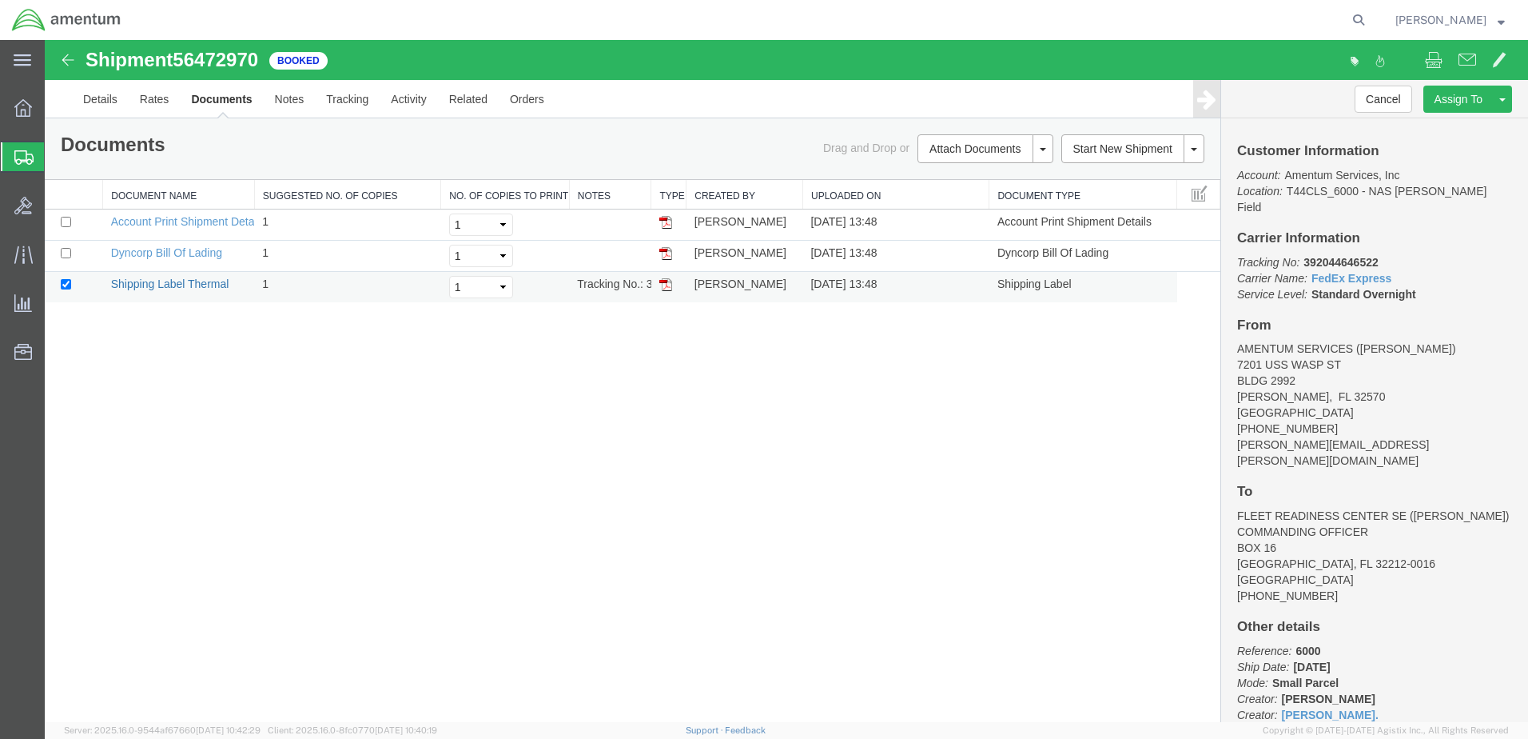
drag, startPoint x: 162, startPoint y: 283, endPoint x: 73, endPoint y: 120, distance: 186.0
click at [162, 283] on link "Shipping Label Thermal" at bounding box center [170, 283] width 118 height 13
click at [161, 247] on link "Dyncorp Bill Of Lading" at bounding box center [166, 252] width 111 height 13
